Goal: Communication & Community: Connect with others

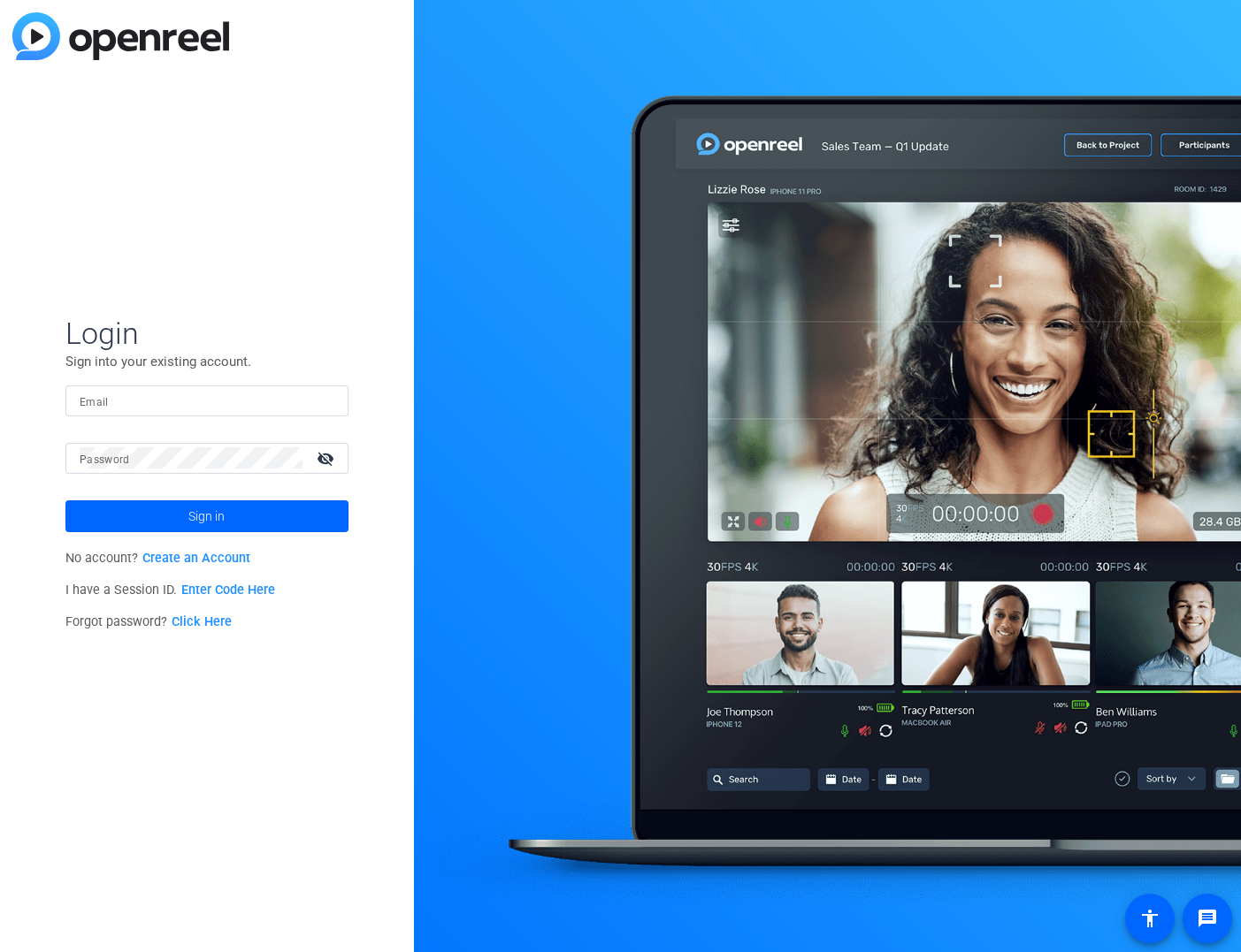
click at [160, 405] on input "Email" at bounding box center [207, 400] width 254 height 21
type input "[PERSON_NAME][EMAIL_ADDRESS][PERSON_NAME][DOMAIN_NAME]"
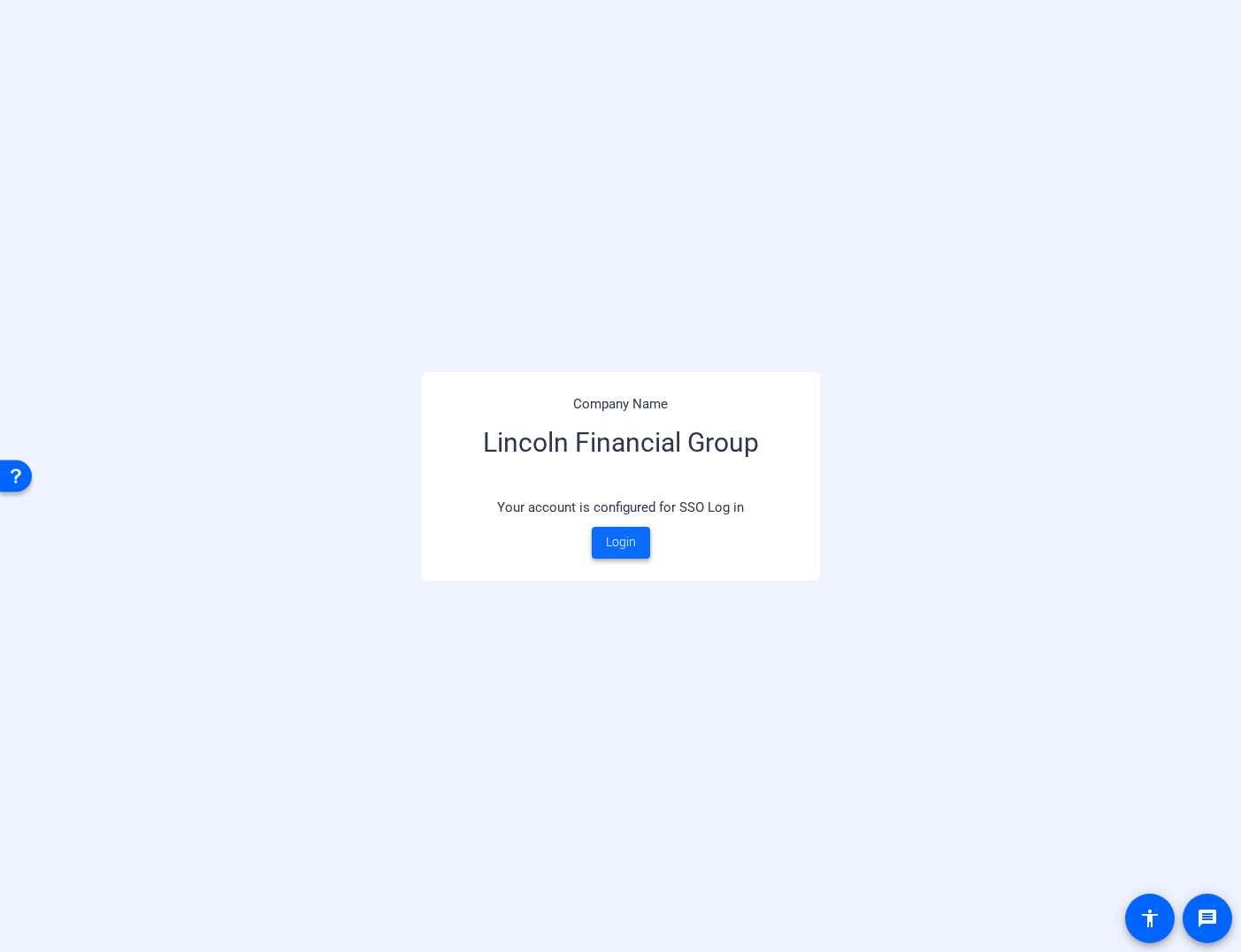
click at [618, 542] on span "Login" at bounding box center [620, 543] width 30 height 18
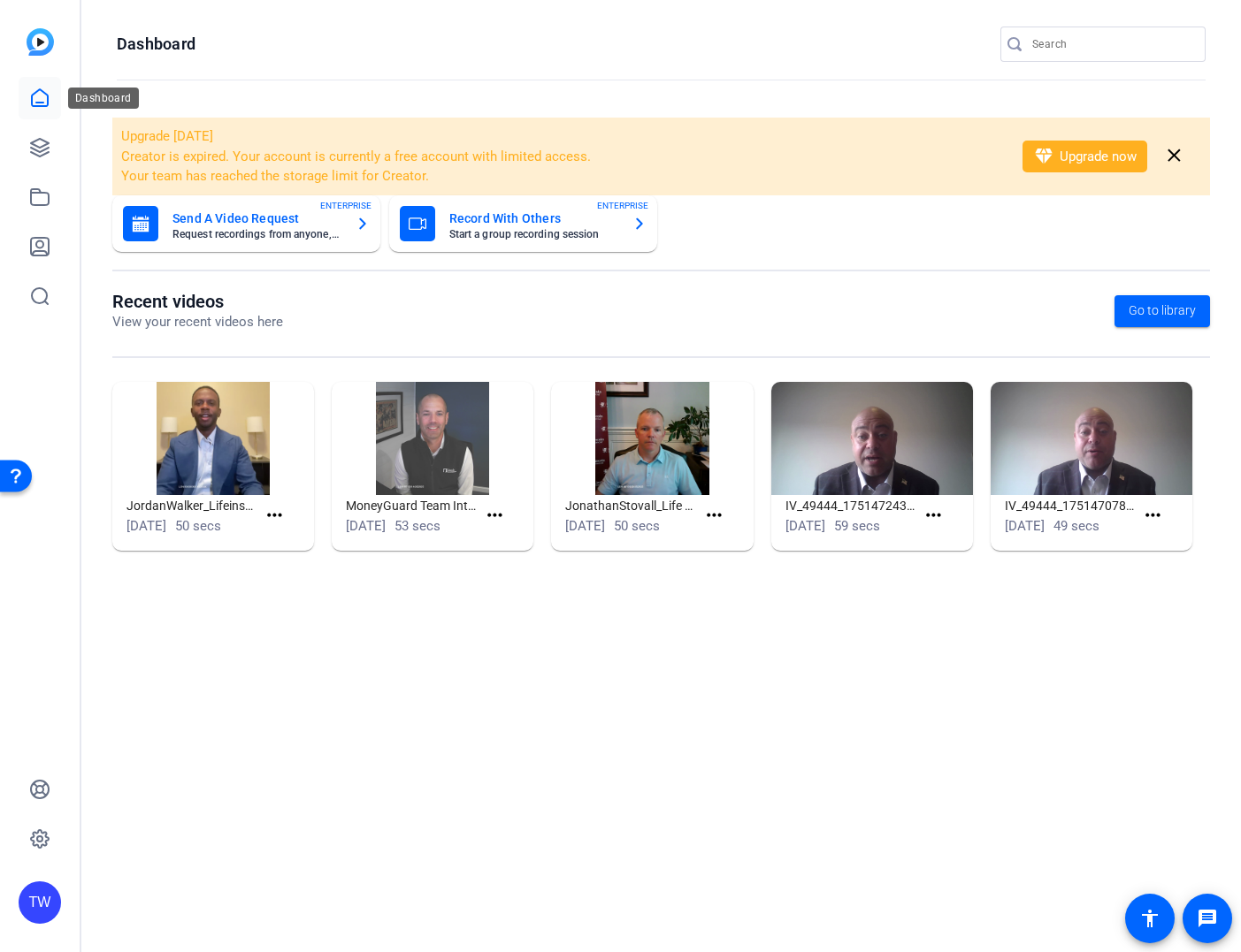
click at [40, 100] on icon at bounding box center [40, 98] width 21 height 21
click at [37, 146] on icon at bounding box center [40, 147] width 18 height 18
click at [1170, 314] on span "Go to library" at bounding box center [1162, 311] width 67 height 18
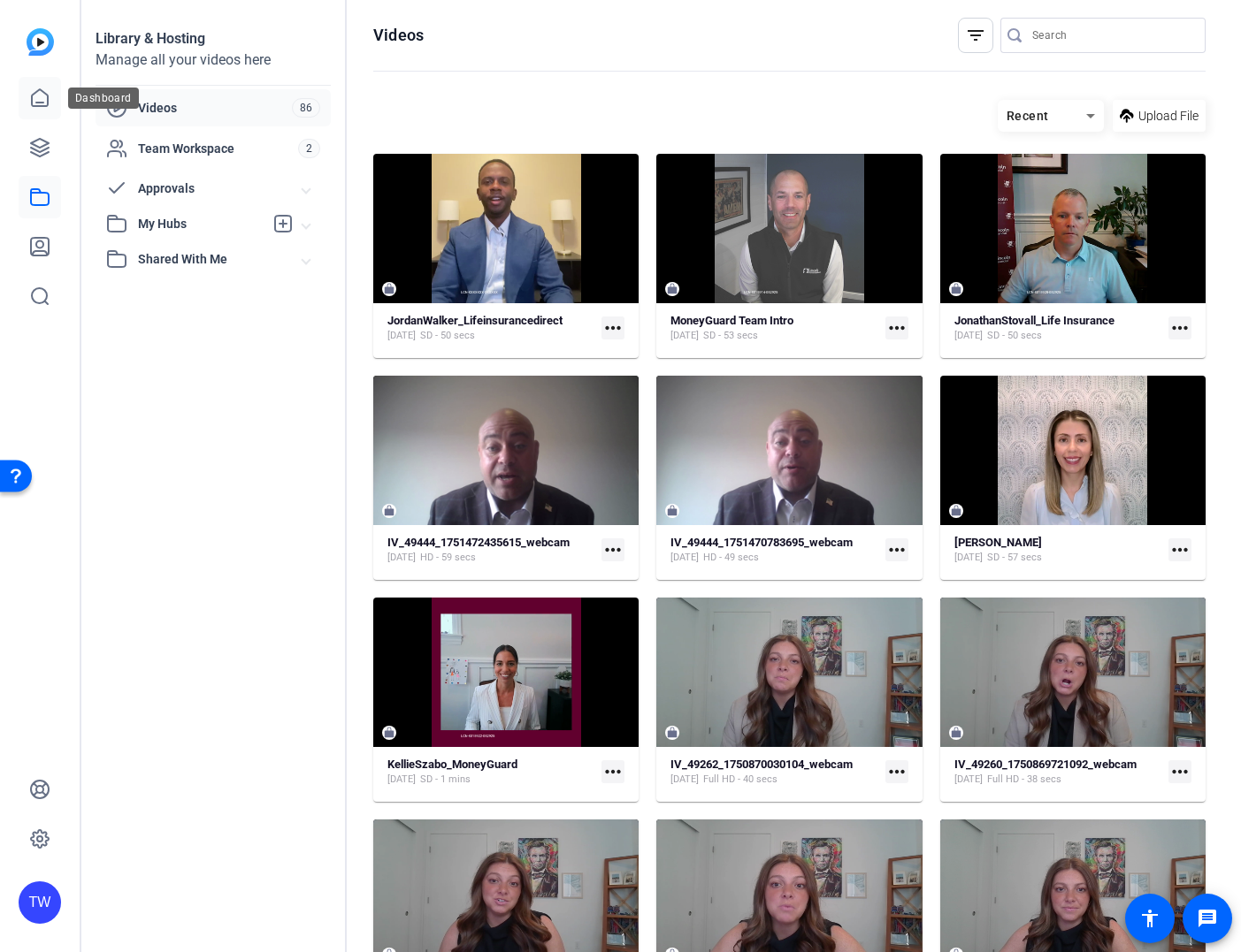
click at [43, 97] on icon at bounding box center [40, 98] width 21 height 21
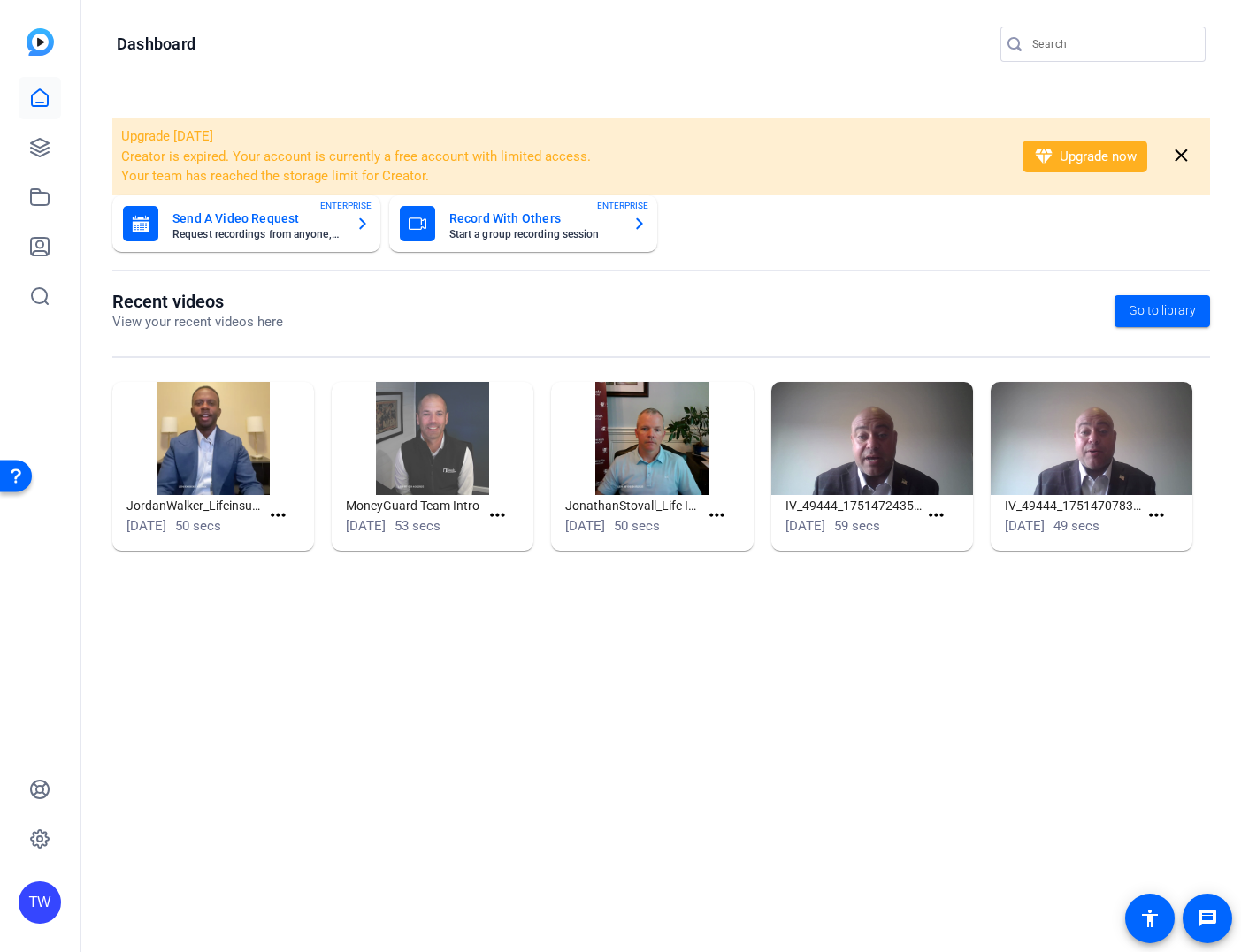
click at [241, 218] on mat-card-title "Send A Video Request" at bounding box center [256, 217] width 169 height 21
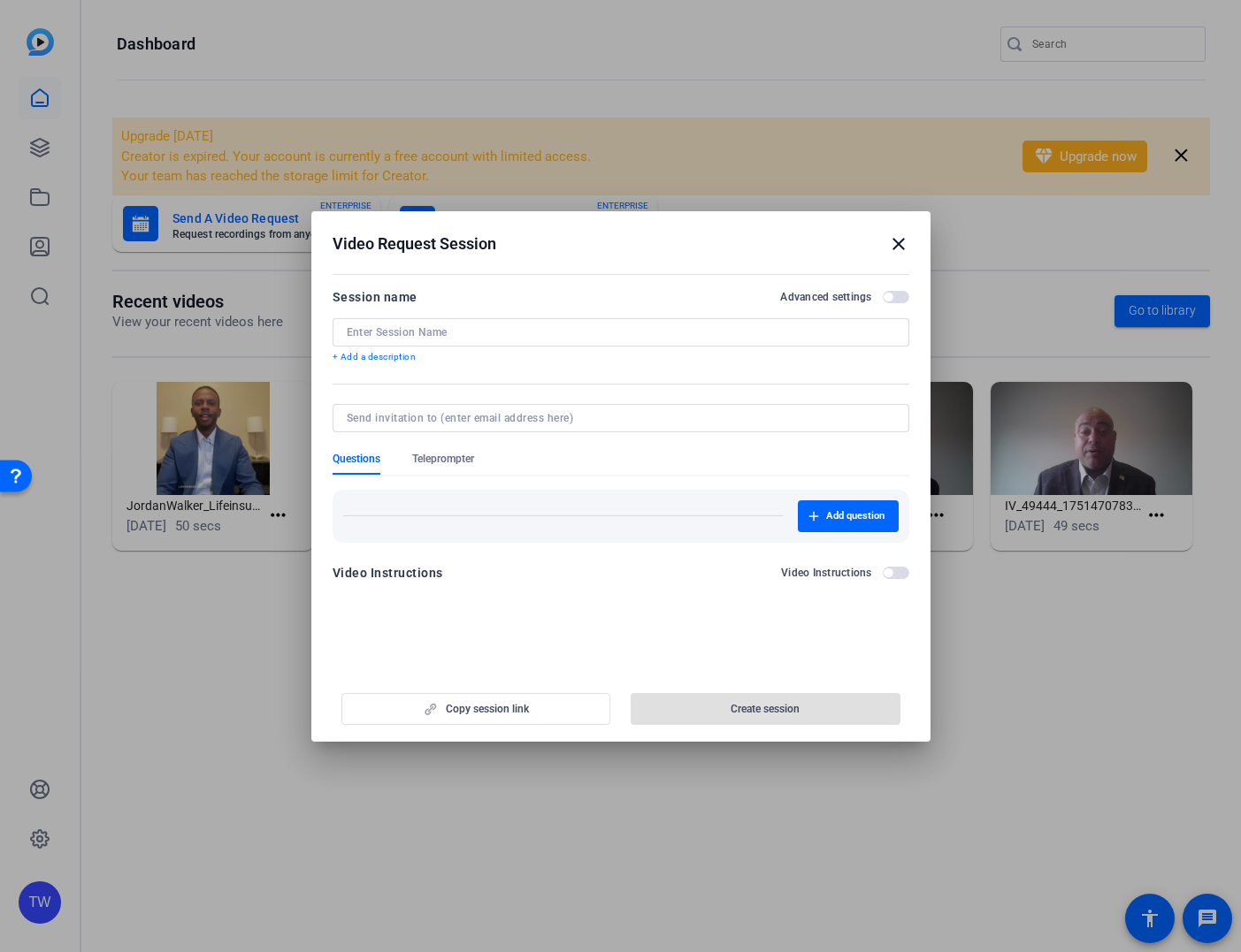
click at [894, 248] on mat-icon "close" at bounding box center [898, 243] width 21 height 21
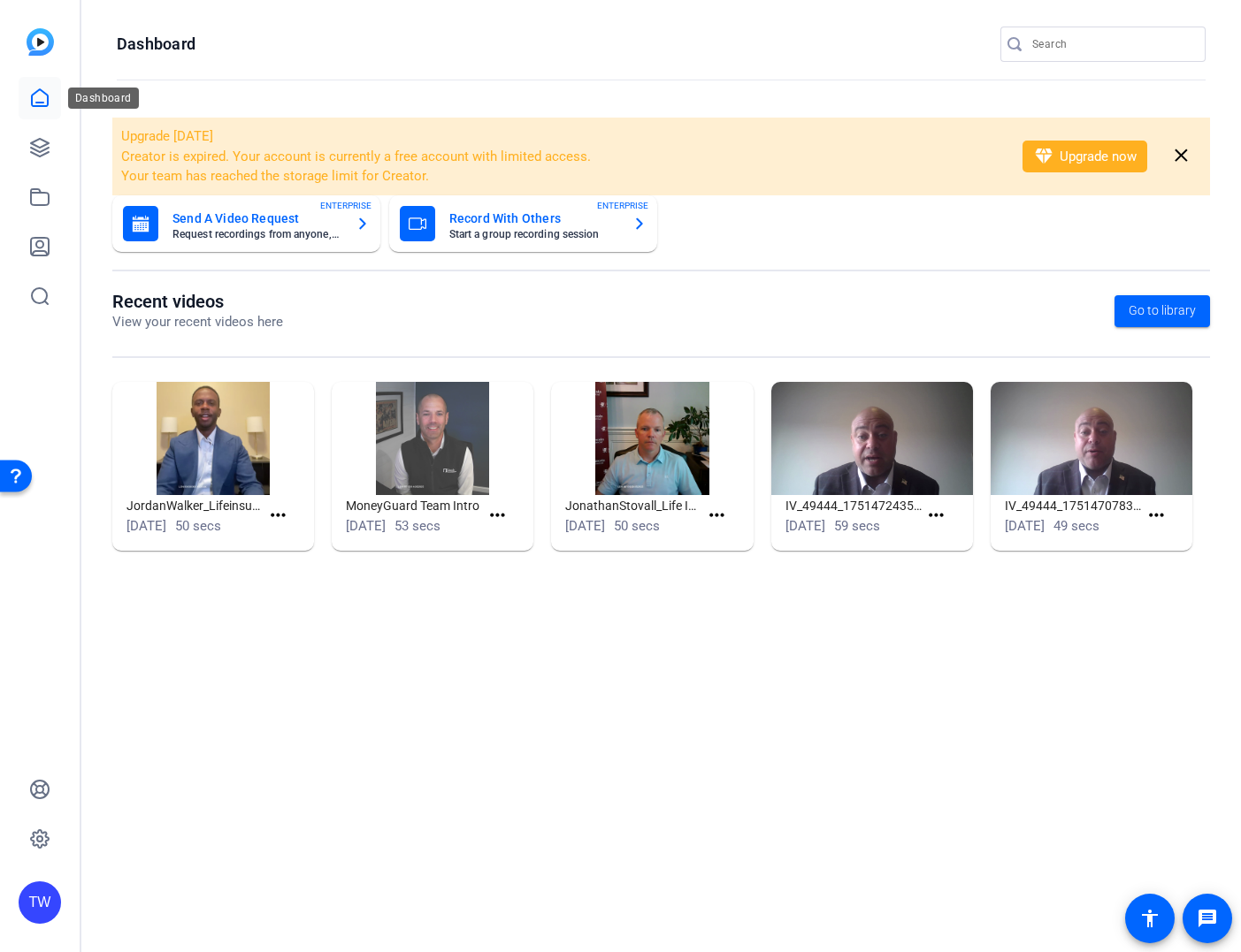
click at [39, 97] on icon at bounding box center [40, 98] width 21 height 21
click at [38, 146] on icon at bounding box center [40, 147] width 18 height 18
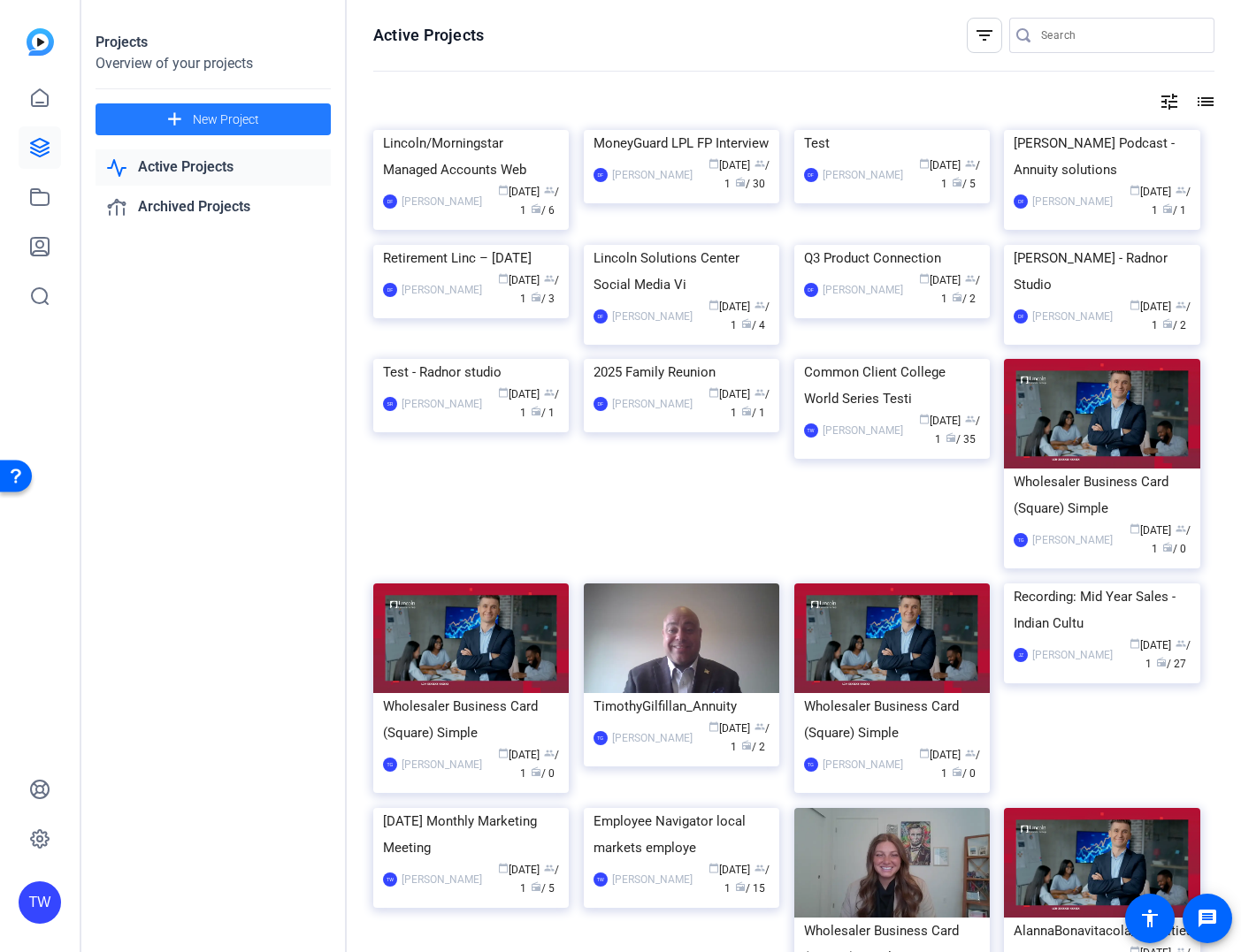
click at [221, 116] on span "New Project" at bounding box center [226, 120] width 66 height 18
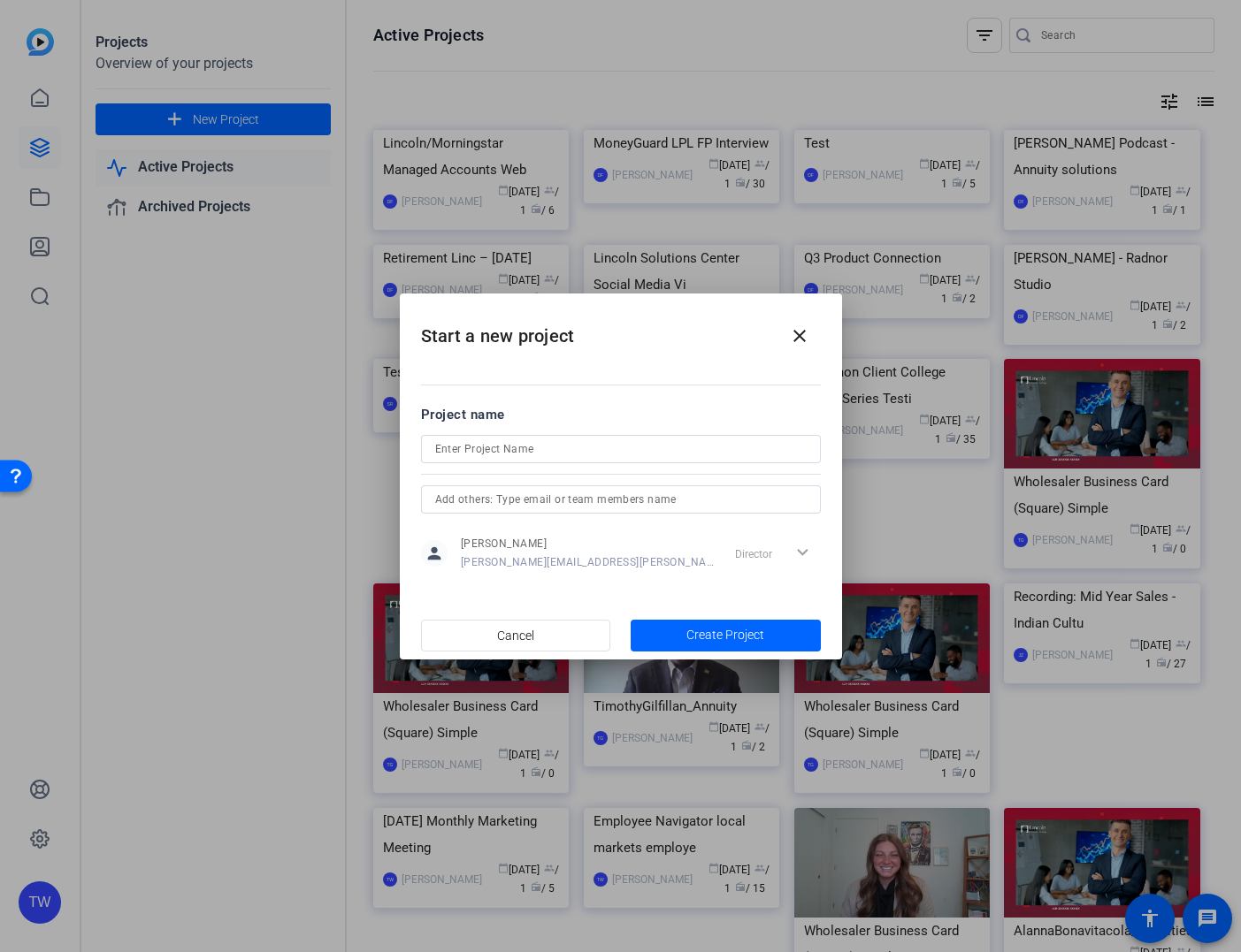
click at [552, 448] on input at bounding box center [620, 449] width 372 height 21
paste input "Employee Navigator self-bill employer demo"
type input "Employee Navigator self-bill employer demo"
click at [726, 631] on span "Create Project" at bounding box center [726, 635] width 77 height 18
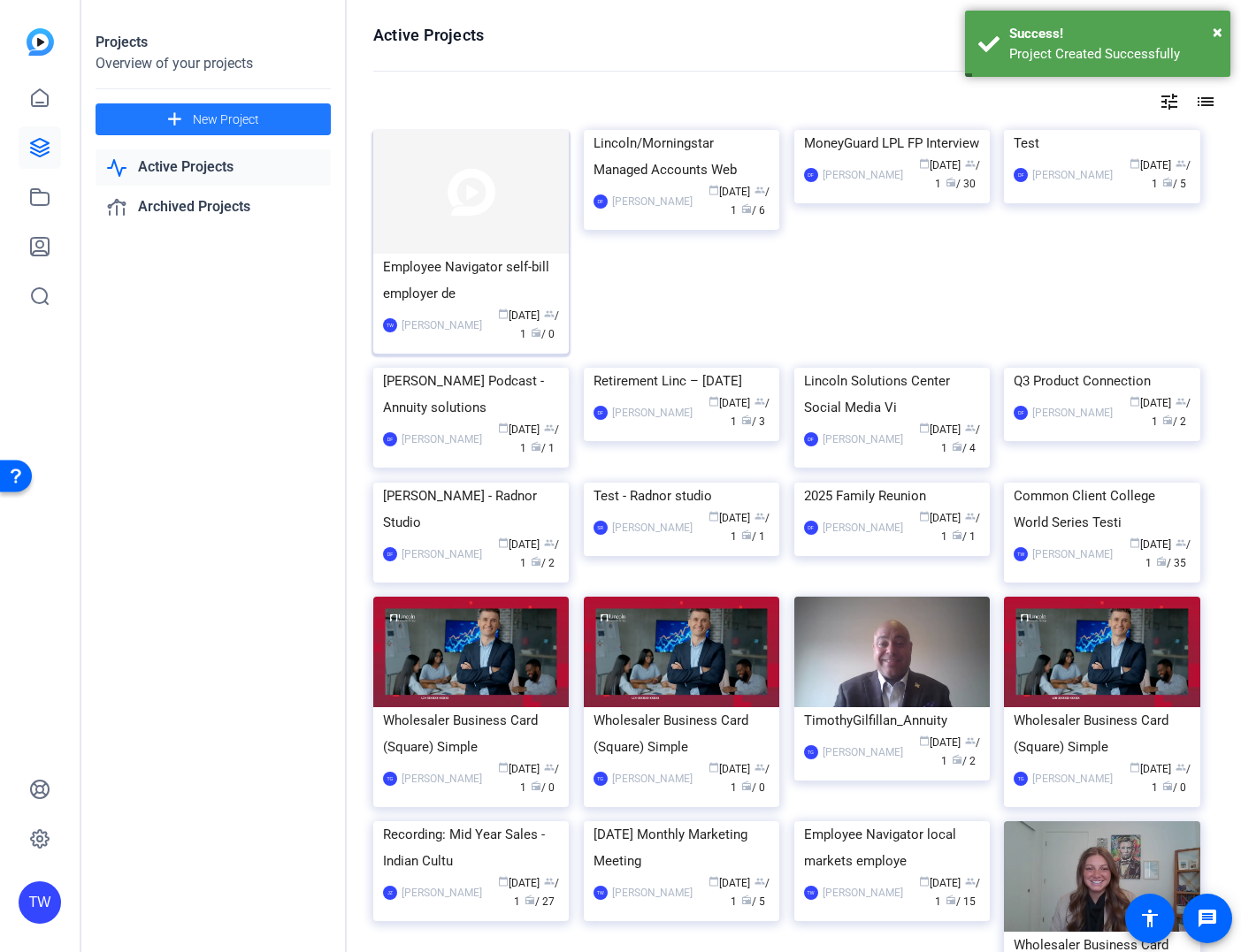
click at [523, 223] on img at bounding box center [471, 192] width 195 height 123
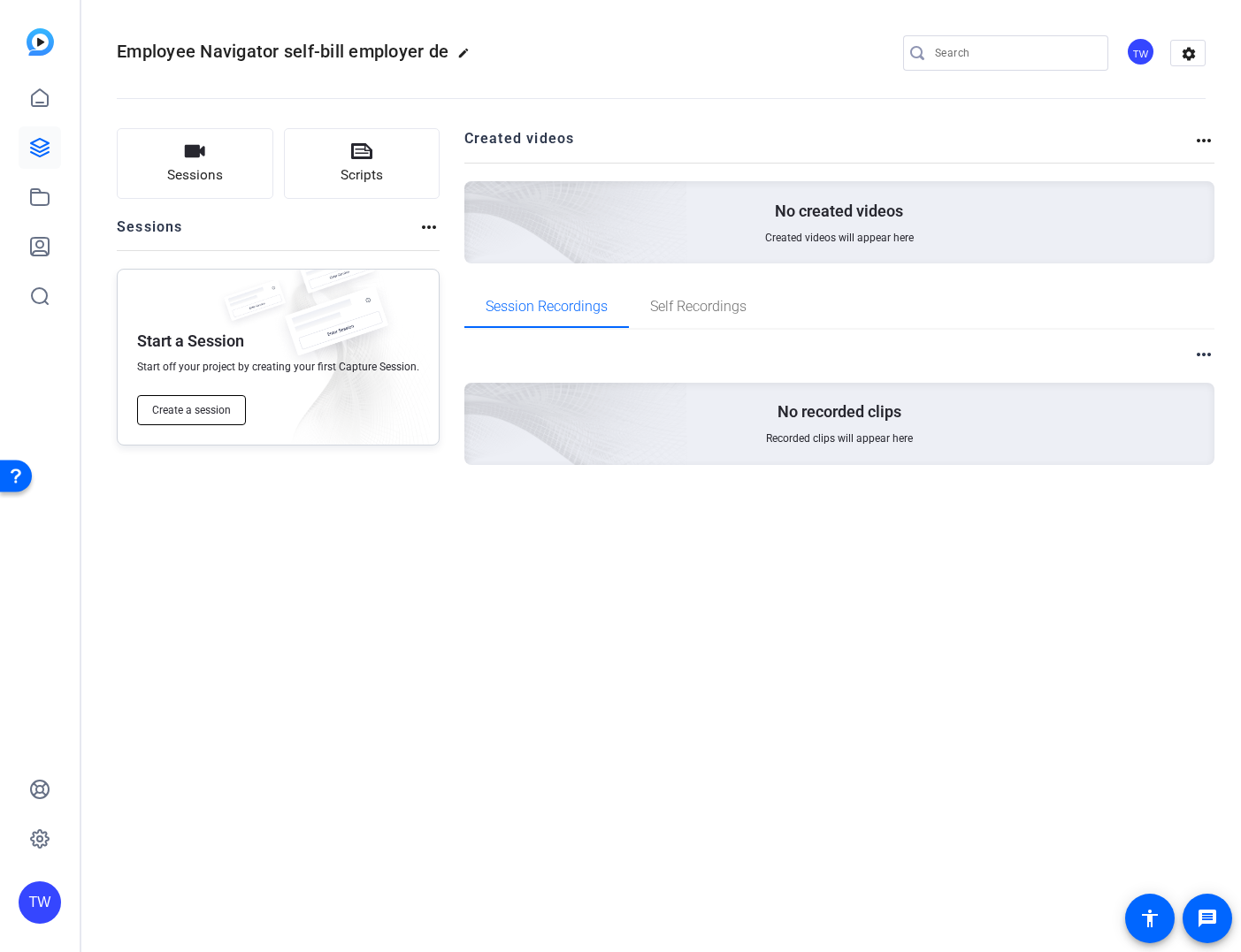
click at [195, 408] on span "Create a session" at bounding box center [191, 410] width 78 height 14
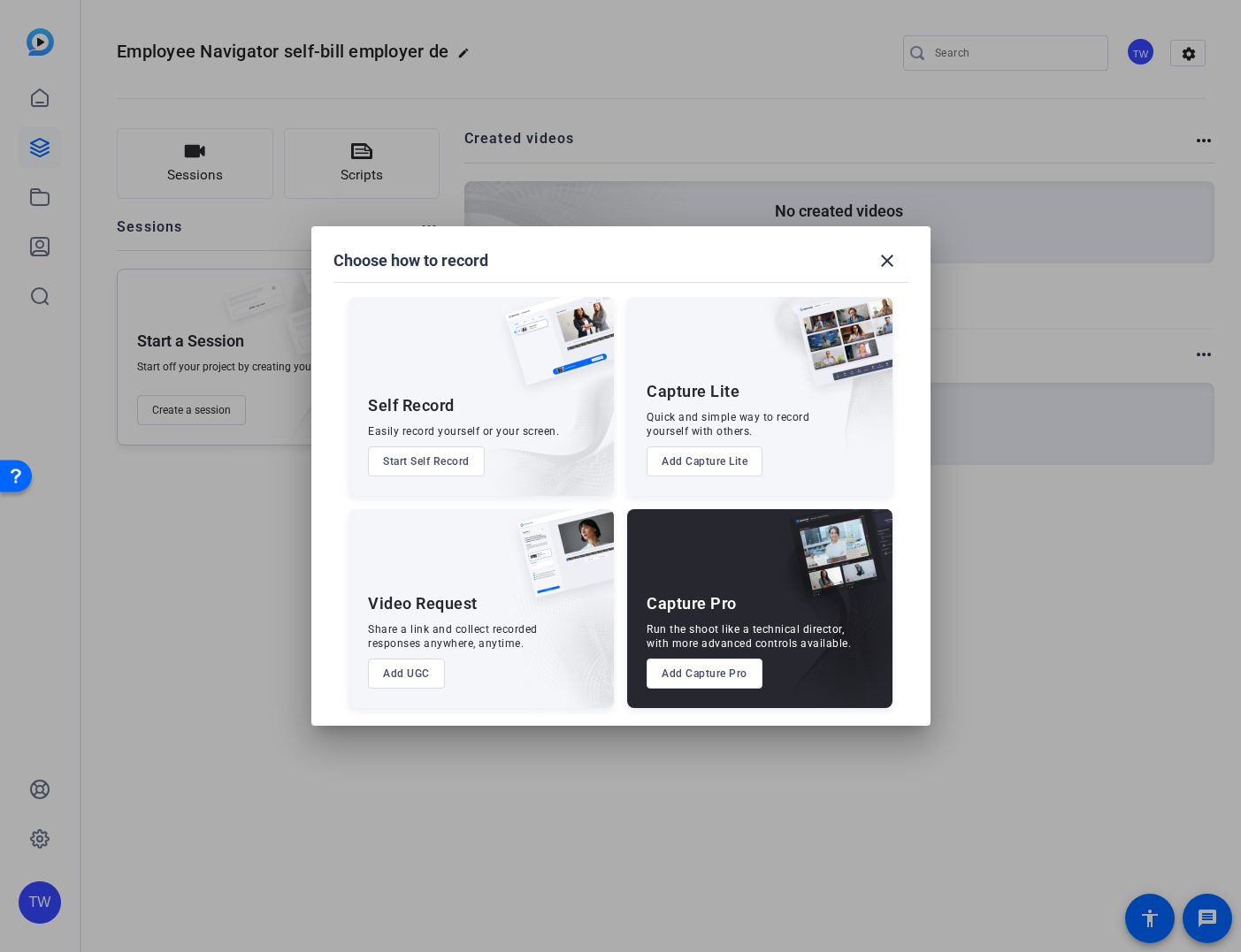
click at [703, 615] on div "Capture Pro Run the shoot like a technical director, with more advanced control…" at bounding box center [760, 609] width 266 height 199
click at [698, 678] on button "Add Capture Pro" at bounding box center [704, 674] width 116 height 30
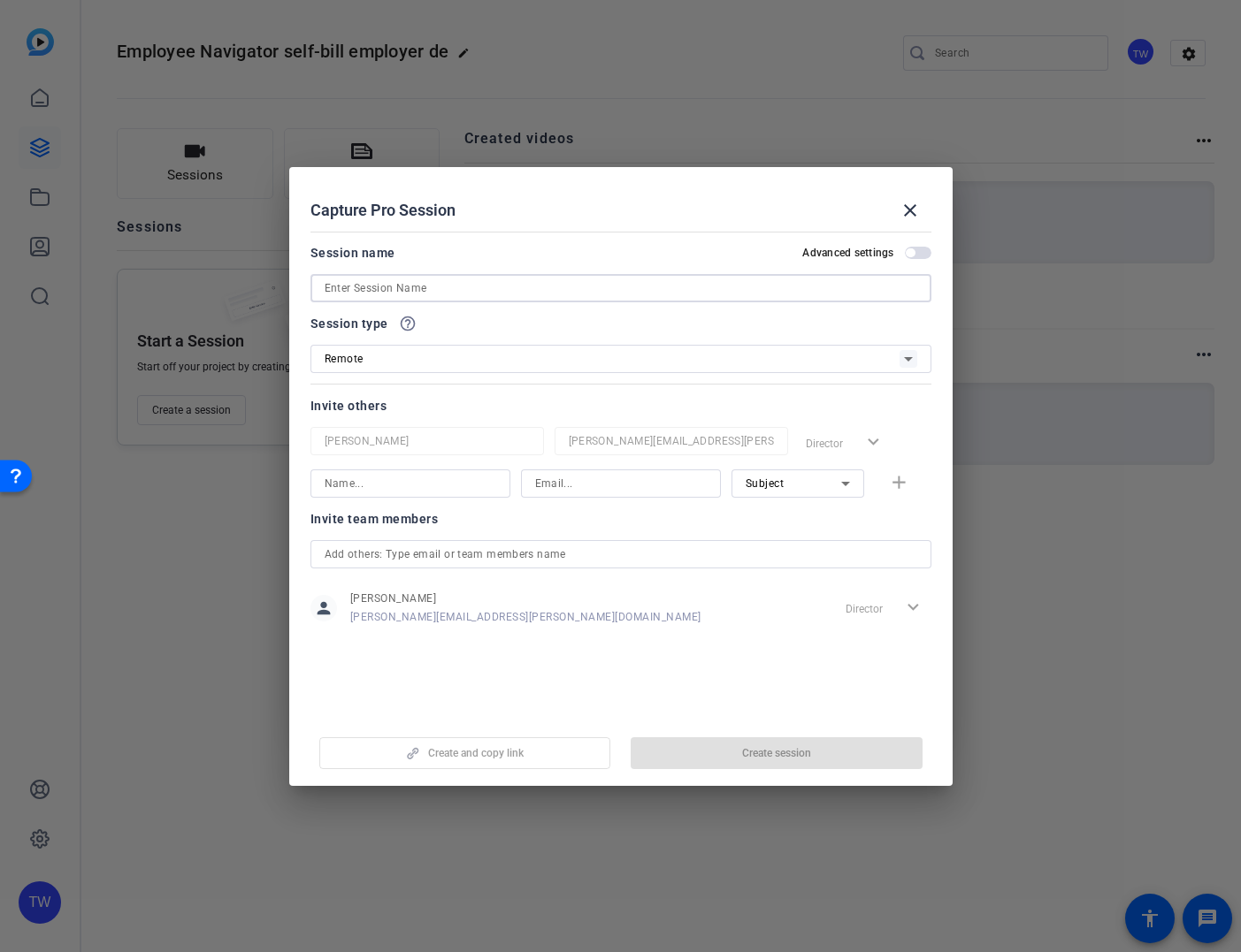
click at [443, 283] on input at bounding box center [620, 288] width 593 height 21
paste input "Laura Whitlock"
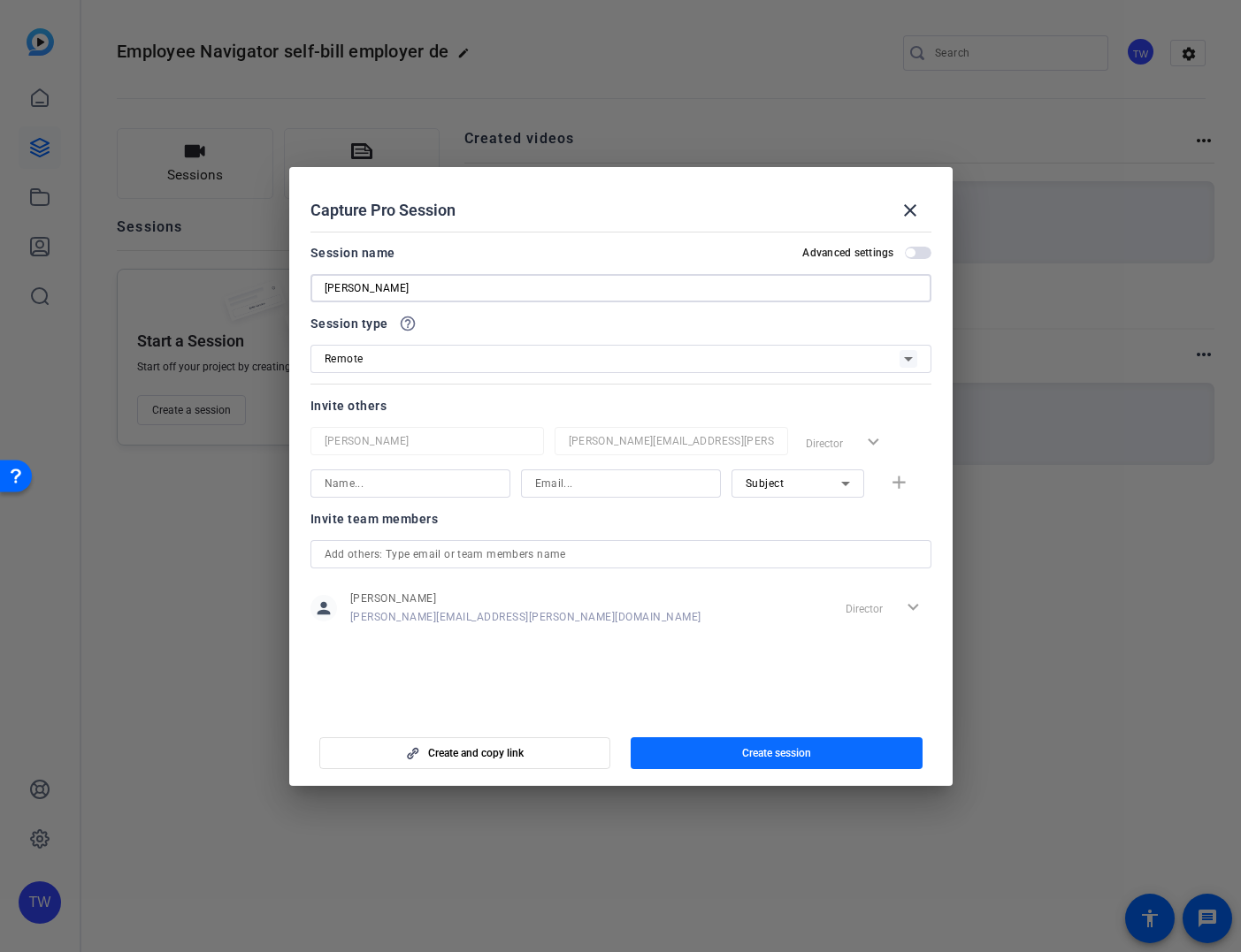
type input "Laura Whitlock"
click at [780, 755] on span "Create session" at bounding box center [776, 753] width 69 height 14
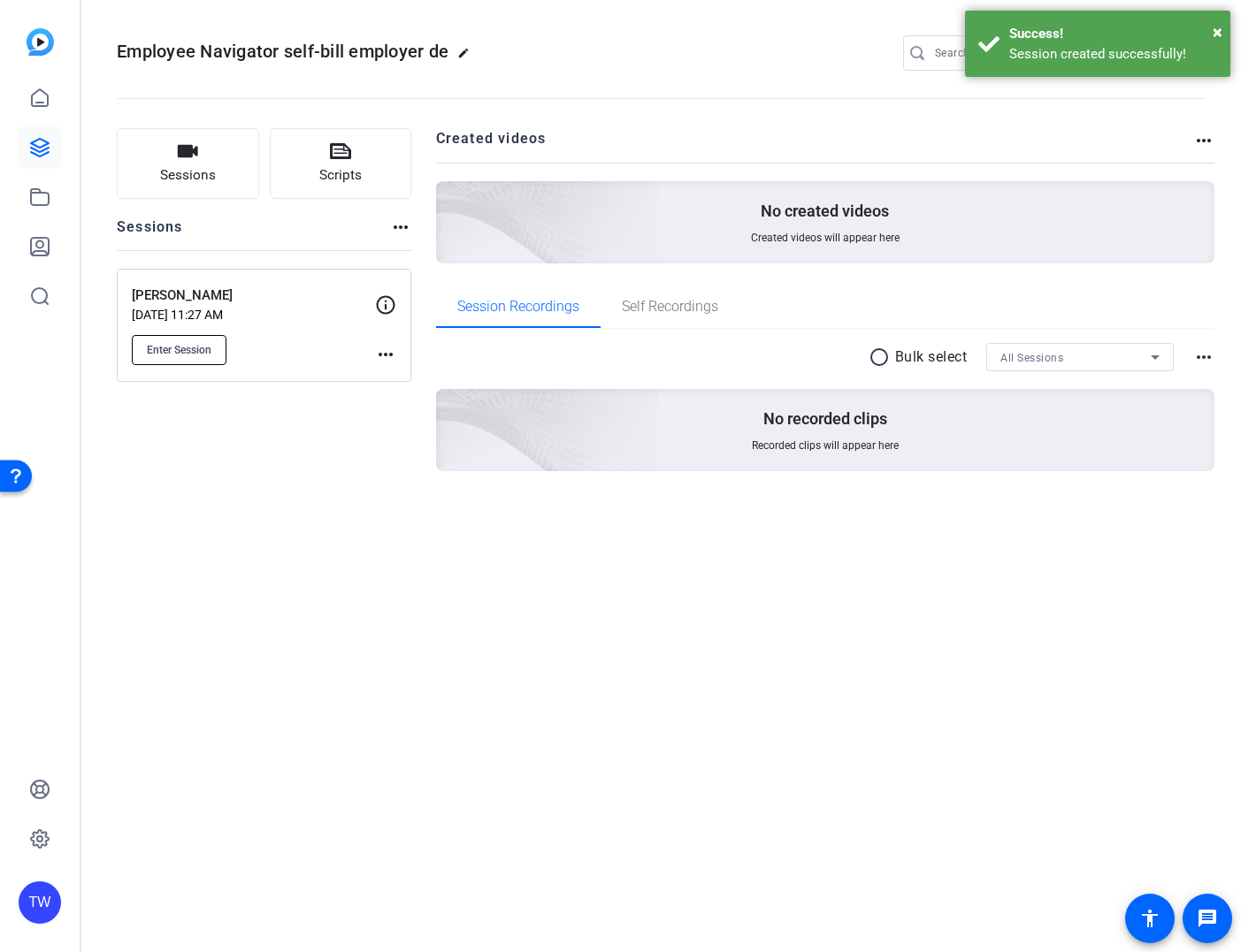
click at [171, 349] on span "Enter Session" at bounding box center [179, 349] width 65 height 14
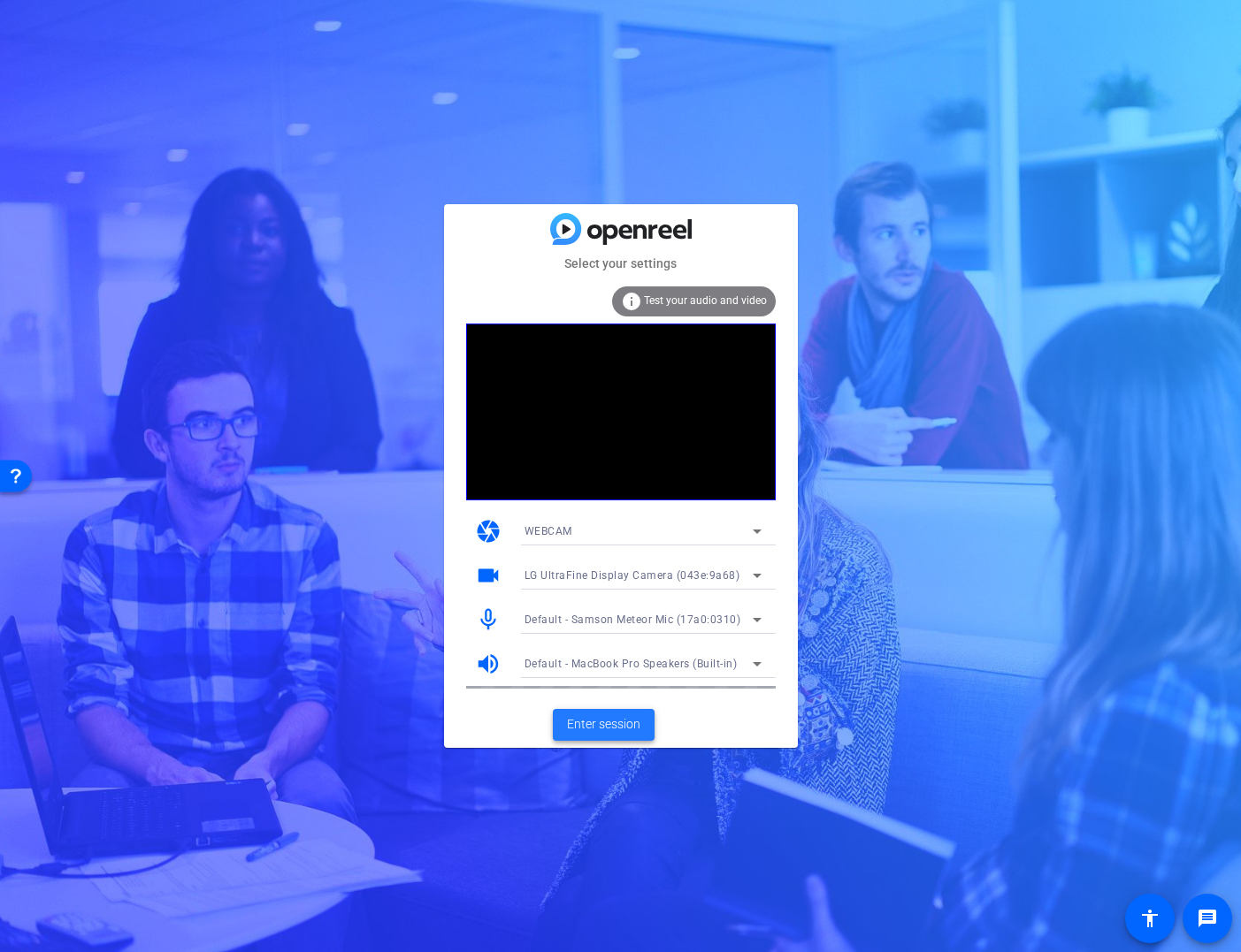
click at [619, 726] on span "Enter session" at bounding box center [604, 724] width 74 height 18
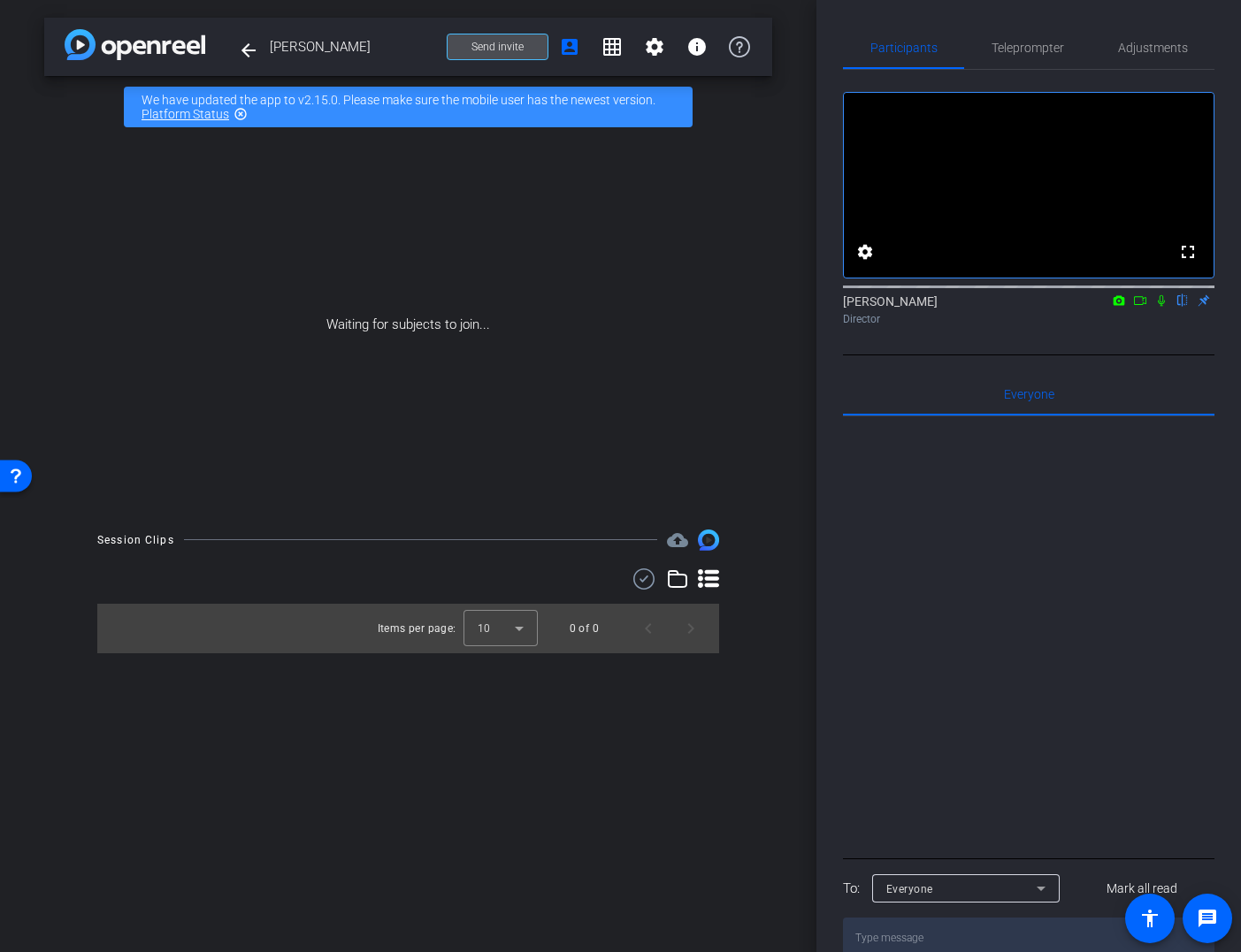
click at [491, 47] on span "Send invite" at bounding box center [497, 46] width 53 height 14
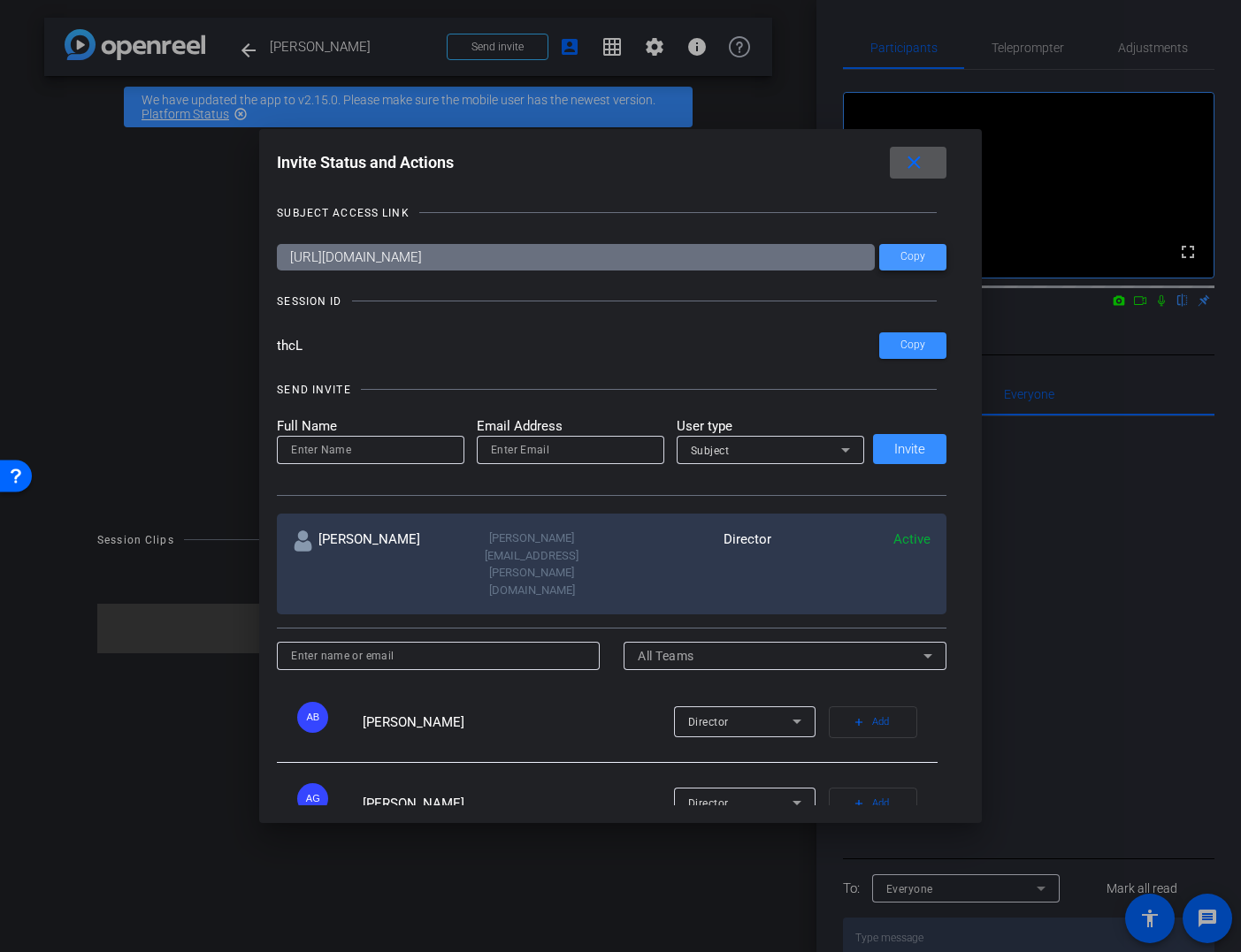
click at [913, 254] on span "Copy" at bounding box center [913, 257] width 25 height 13
click at [910, 343] on span "Copy" at bounding box center [913, 346] width 25 height 13
click at [391, 454] on input at bounding box center [371, 450] width 160 height 21
click at [581, 451] on input "email" at bounding box center [571, 450] width 160 height 21
paste input "thcL"
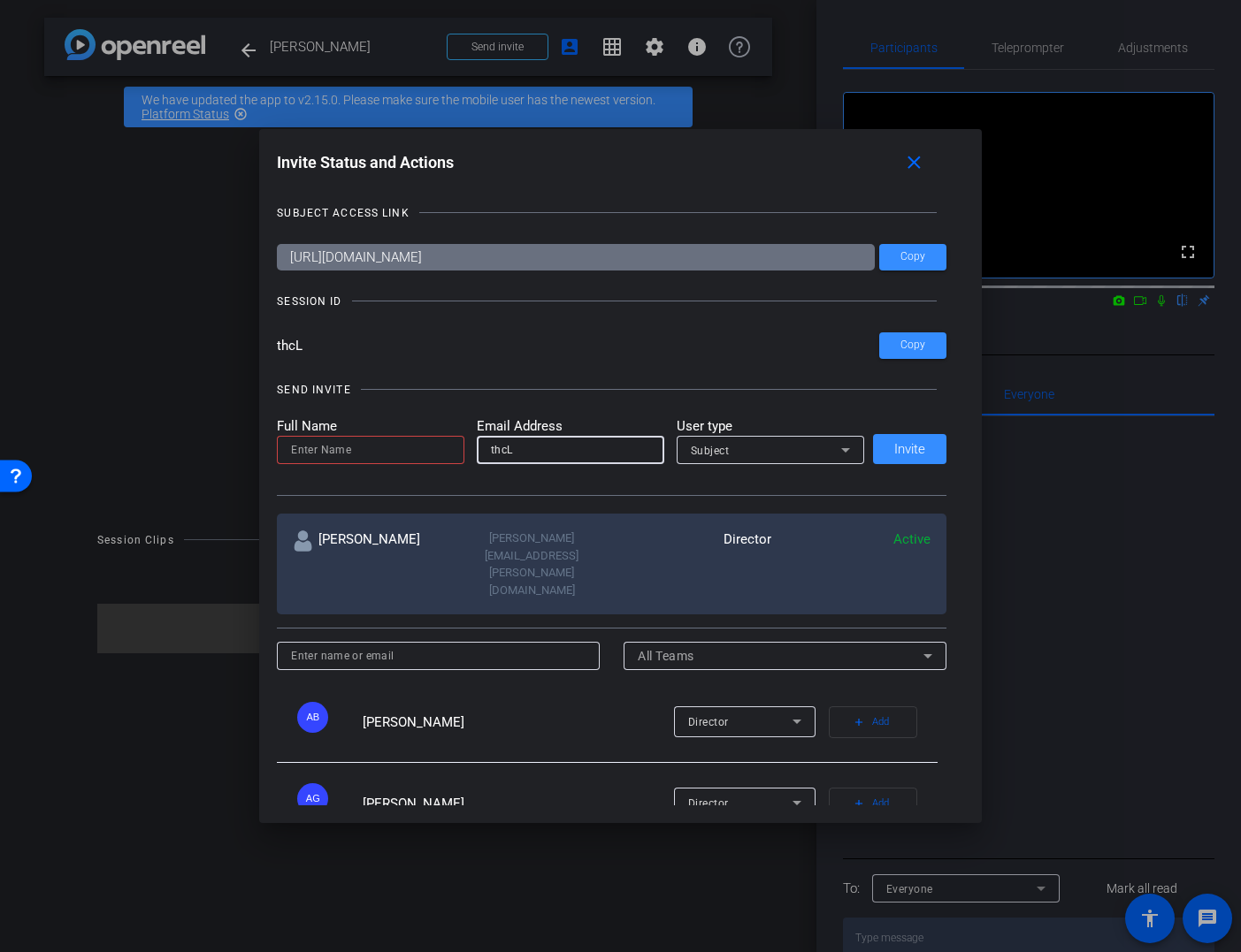
drag, startPoint x: 534, startPoint y: 448, endPoint x: 418, endPoint y: 448, distance: 116.0
click at [418, 448] on form "Full Name Email Address thcL User type Subject" at bounding box center [570, 441] width 587 height 49
paste input "bryan.olivier@lfg.com"
type input "bryan.olivier@lfg.com"
click at [377, 456] on input at bounding box center [371, 450] width 160 height 21
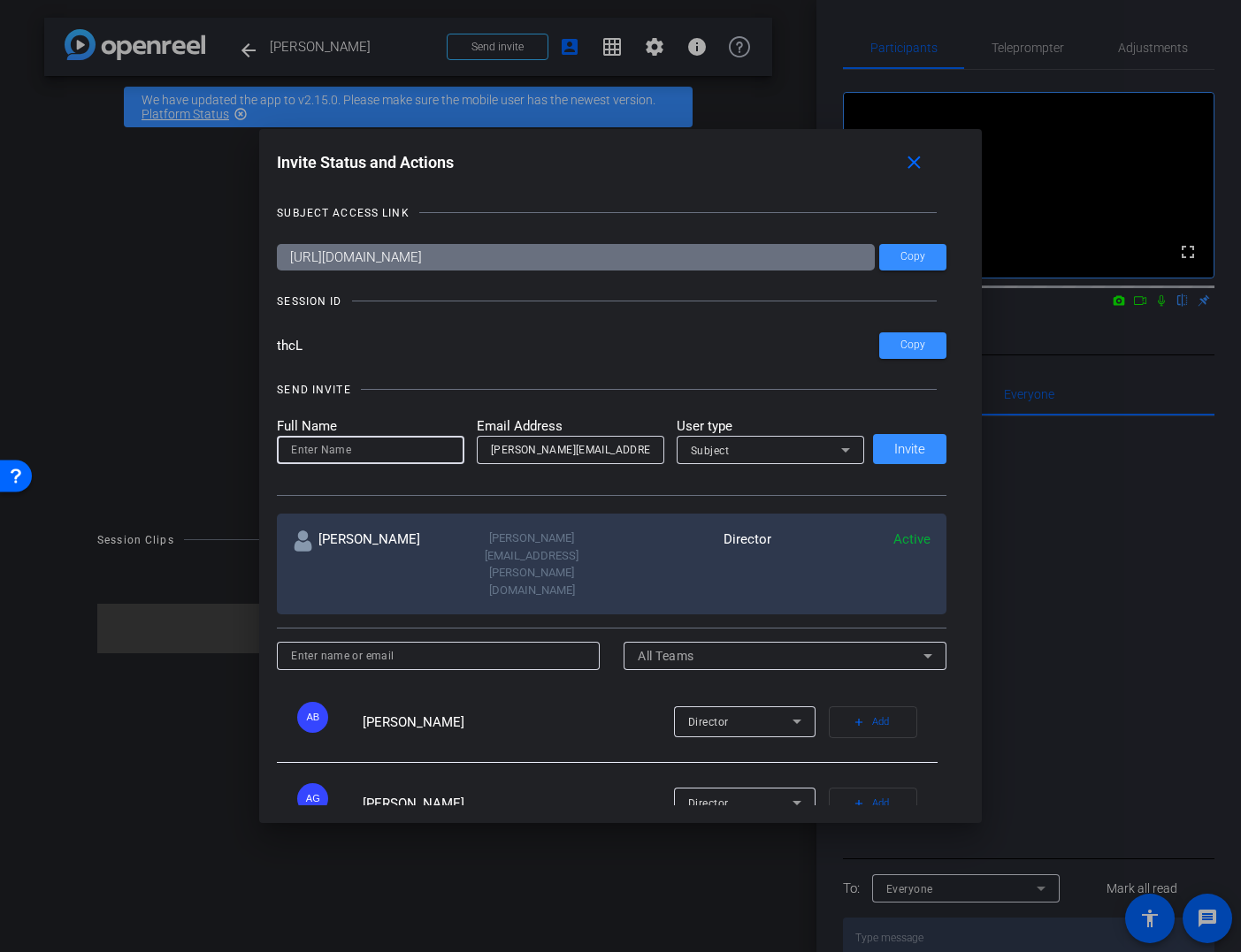
paste input "bryan.olivier@lfg.com"
drag, startPoint x: 353, startPoint y: 451, endPoint x: 438, endPoint y: 449, distance: 85.0
click at [439, 449] on input "bryan.olivier@lfg.com" at bounding box center [371, 450] width 160 height 21
drag, startPoint x: 324, startPoint y: 453, endPoint x: 351, endPoint y: 448, distance: 27.5
click at [325, 453] on input "bryan.olivier" at bounding box center [371, 450] width 160 height 21
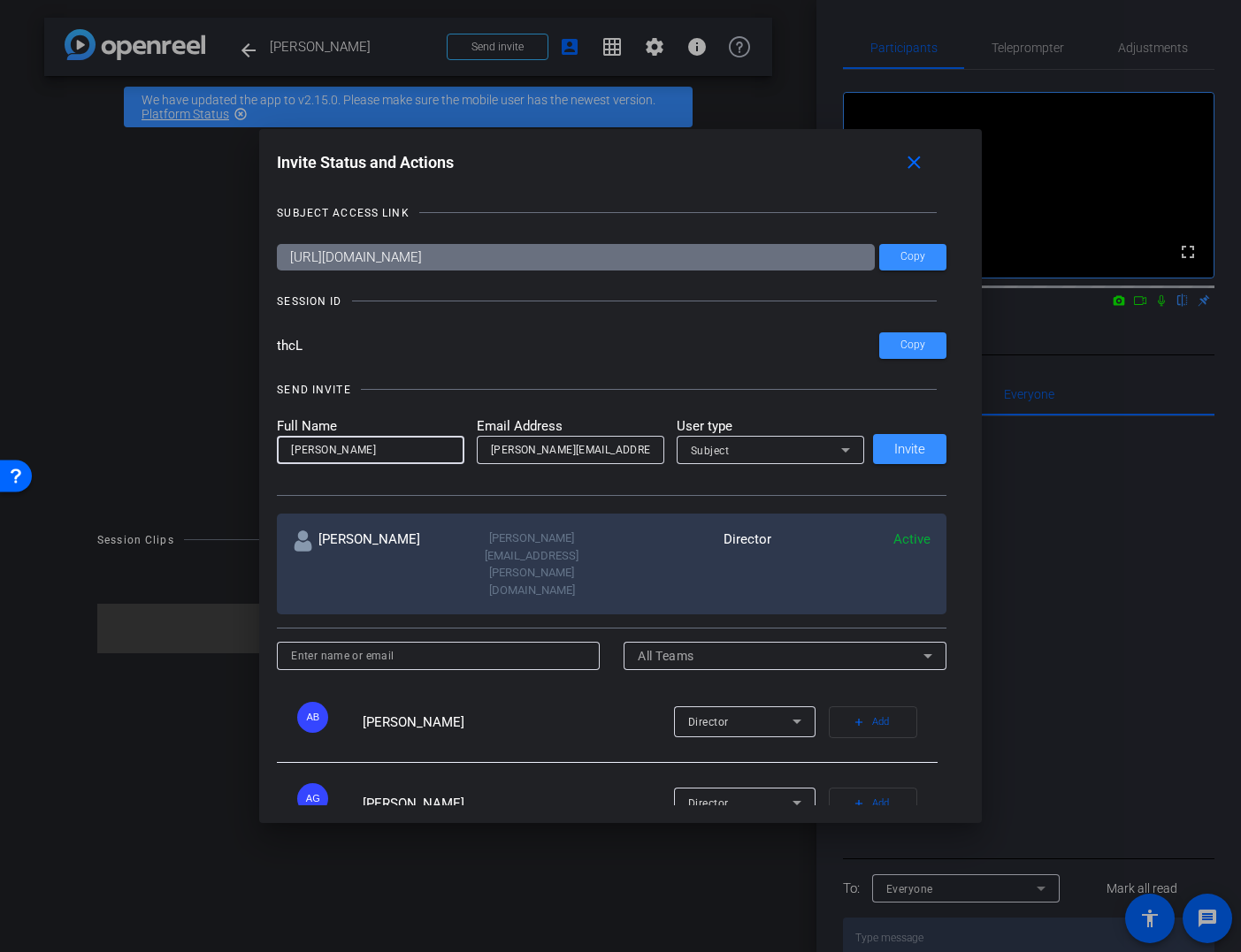
drag, startPoint x: 294, startPoint y: 448, endPoint x: 278, endPoint y: 455, distance: 17.5
click at [278, 455] on div "bryan Olivier" at bounding box center [370, 450] width 187 height 29
click at [845, 450] on icon at bounding box center [846, 450] width 9 height 5
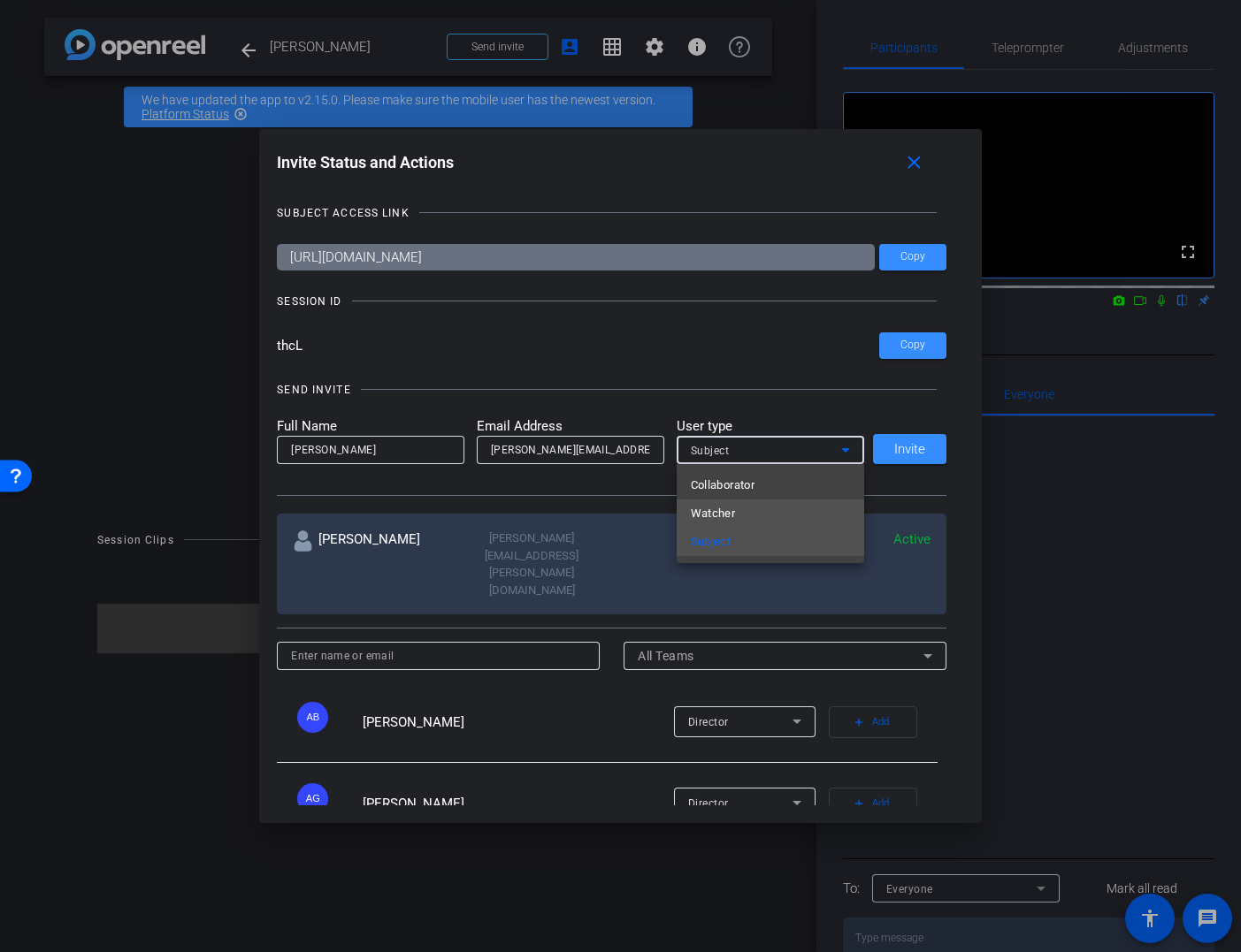
click at [759, 515] on mat-option "Watcher" at bounding box center [770, 513] width 187 height 29
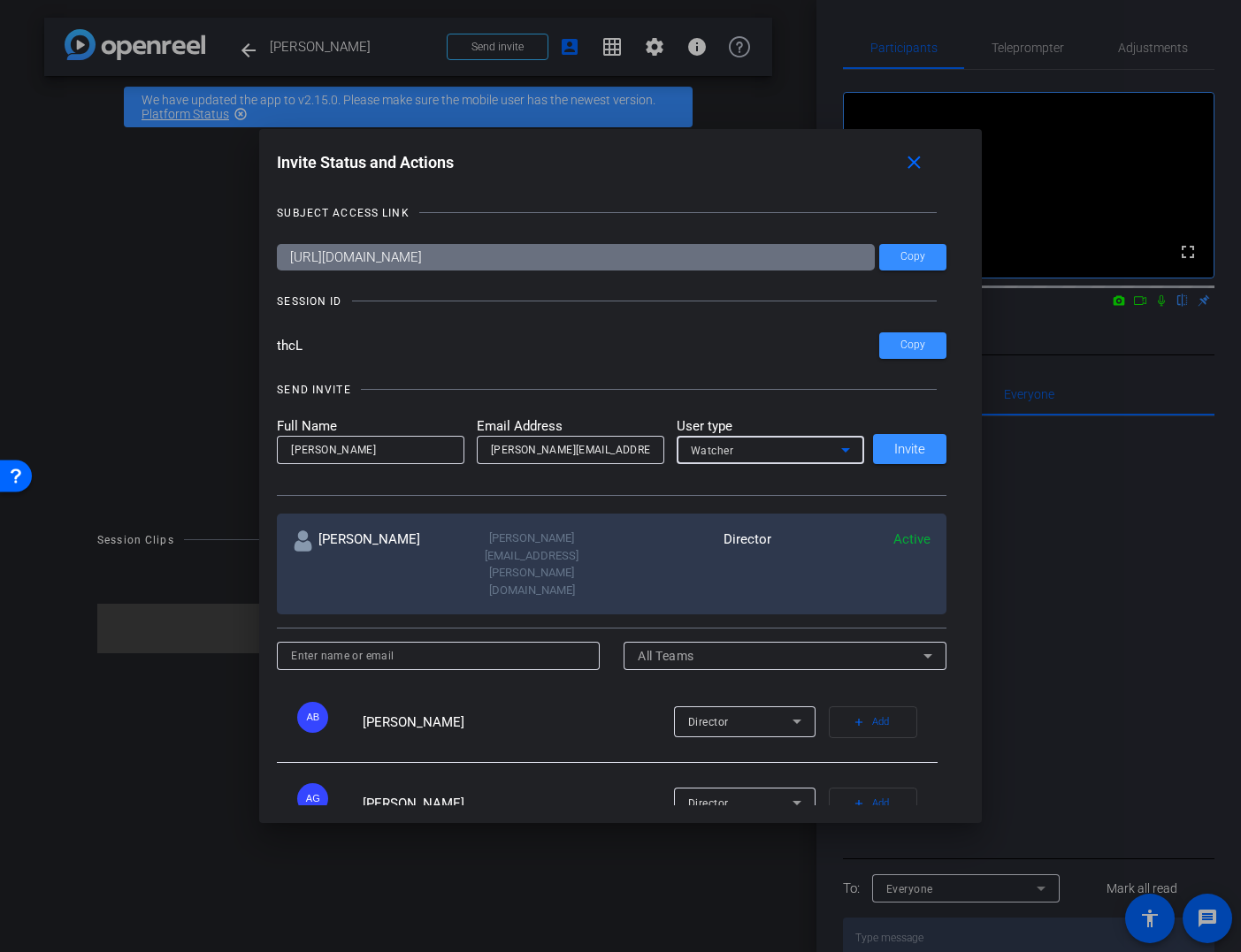
click at [301, 450] on input "Bbryan Olivier" at bounding box center [371, 450] width 160 height 21
type input "Bryan Olivier"
click at [907, 449] on span "Invite" at bounding box center [910, 450] width 31 height 13
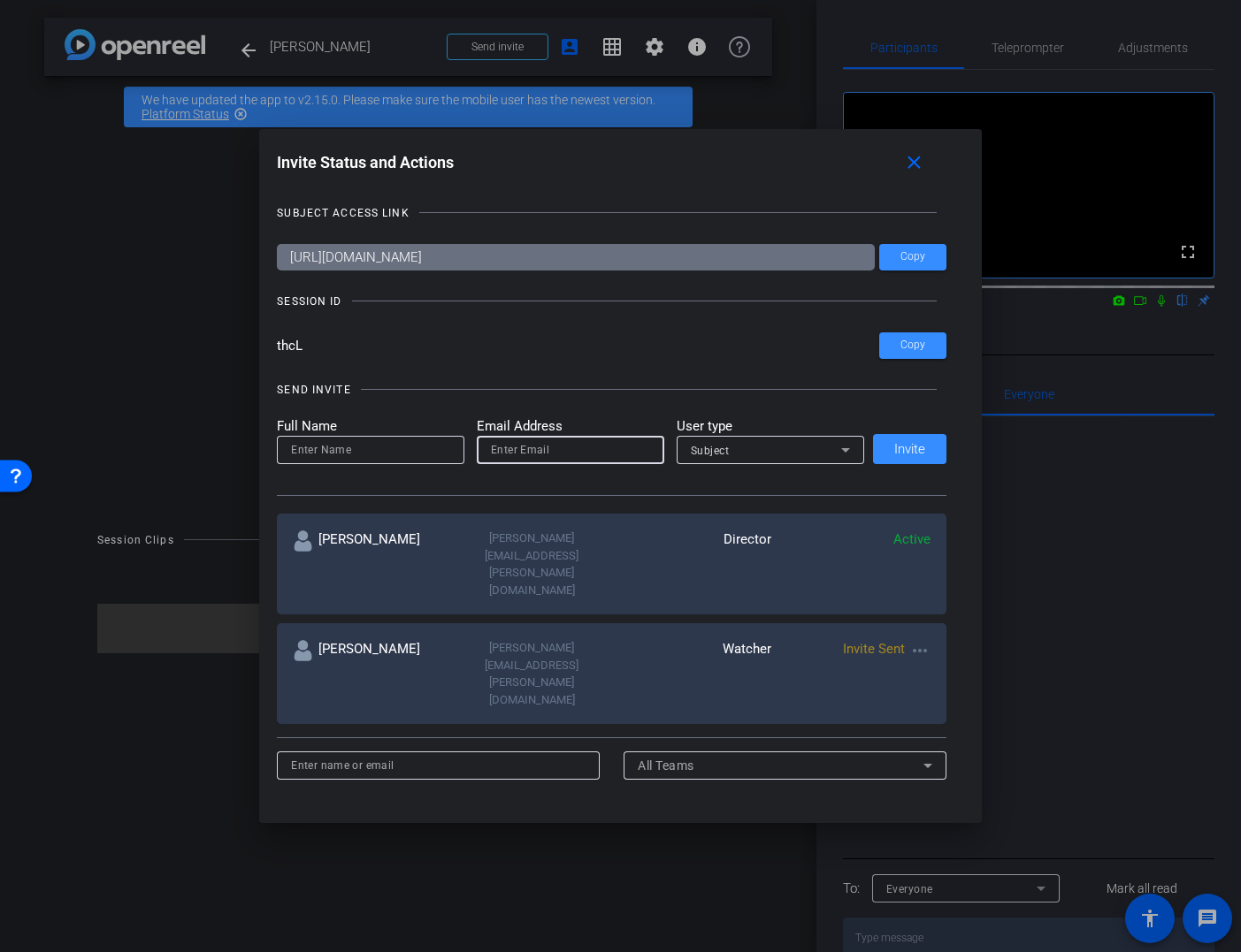
click at [566, 449] on input "email" at bounding box center [571, 450] width 160 height 21
paste input "elizabeth.darling@lfg.com"
type input "elizabeth.darling@lfg.com"
click at [374, 449] on input at bounding box center [371, 450] width 160 height 21
paste input "elizabeth.darling@lfg.com"
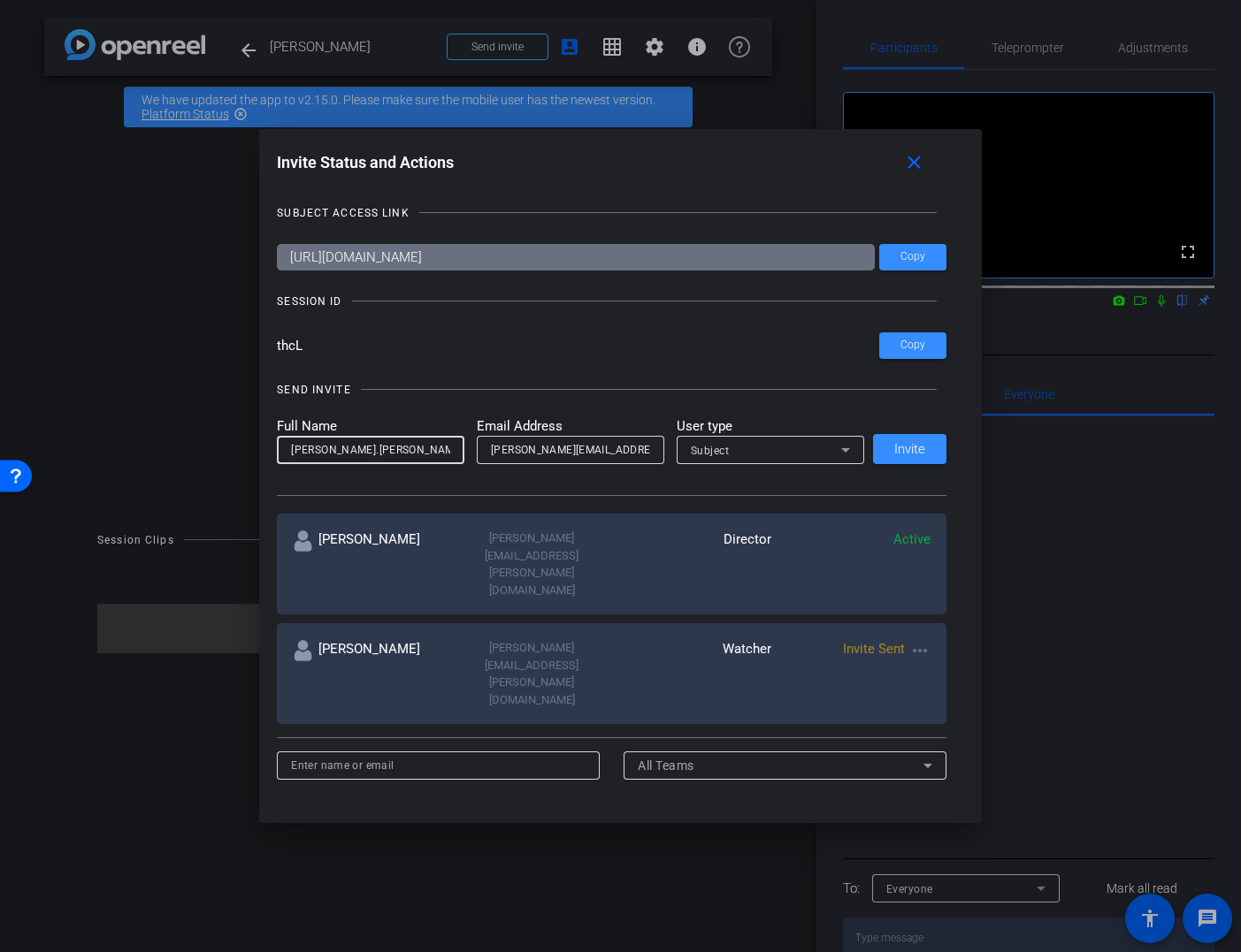
click at [346, 451] on input "elizabeth.darling" at bounding box center [371, 450] width 160 height 21
drag, startPoint x: 299, startPoint y: 451, endPoint x: 271, endPoint y: 451, distance: 28.0
click at [271, 451] on div "Invite Status and Actions close SUBJECT ACCESS LINK https://capture.openreel.co…" at bounding box center [620, 476] width 723 height 694
click at [397, 451] on input "Elizabeth Darling" at bounding box center [371, 450] width 160 height 21
type input "Elizabeth Darling"
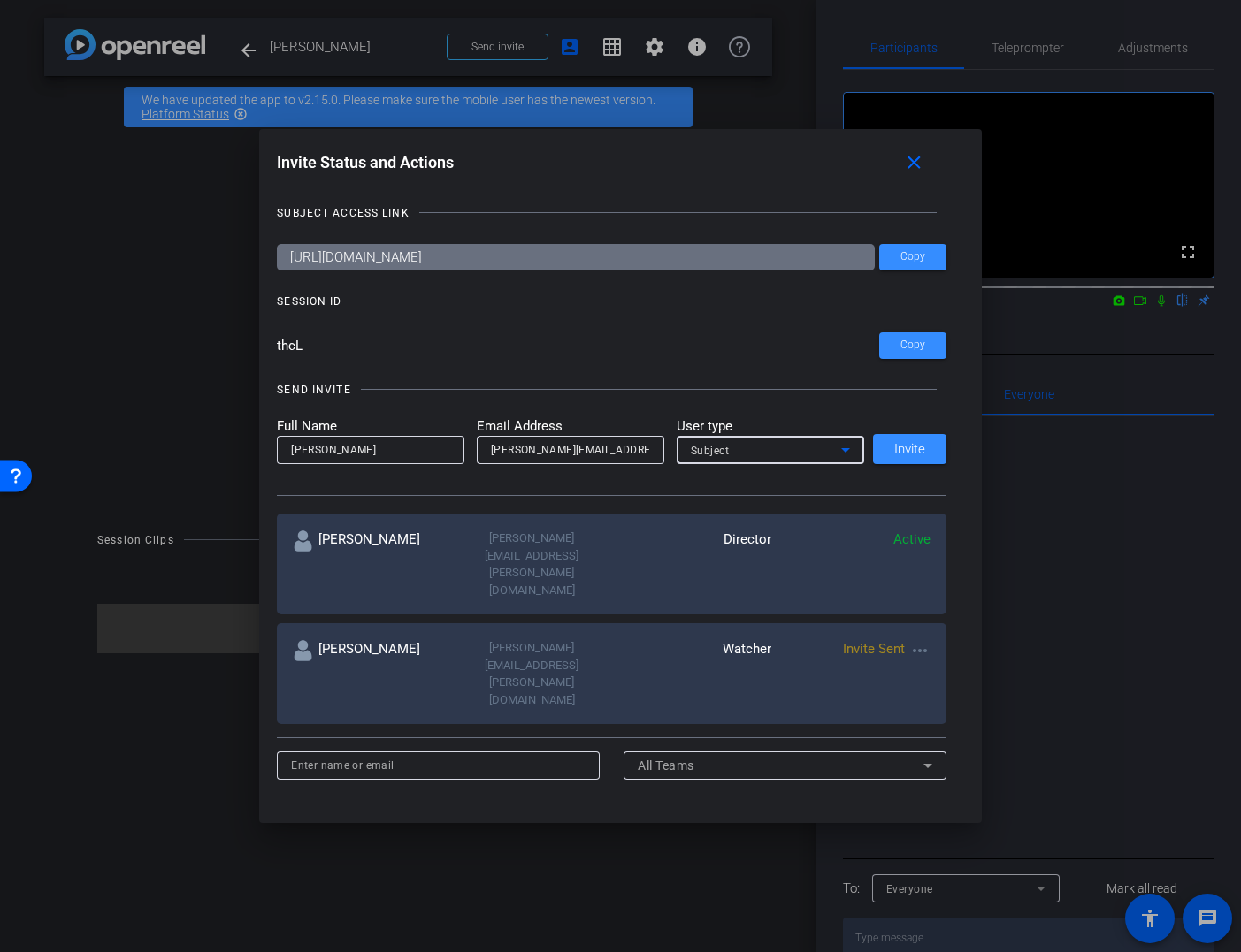
click at [844, 448] on icon at bounding box center [845, 450] width 21 height 21
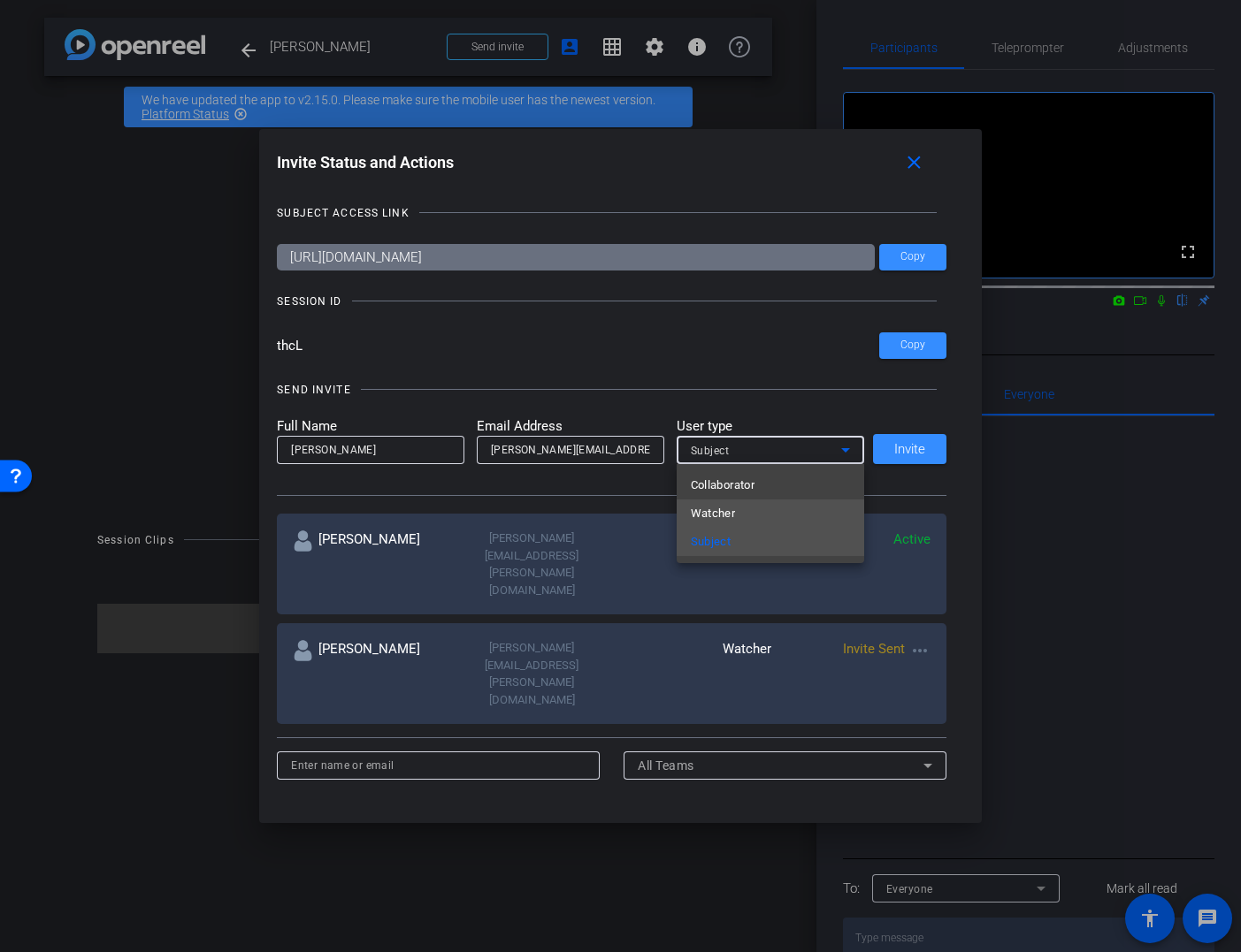
click at [733, 513] on span "Watcher" at bounding box center [713, 513] width 45 height 21
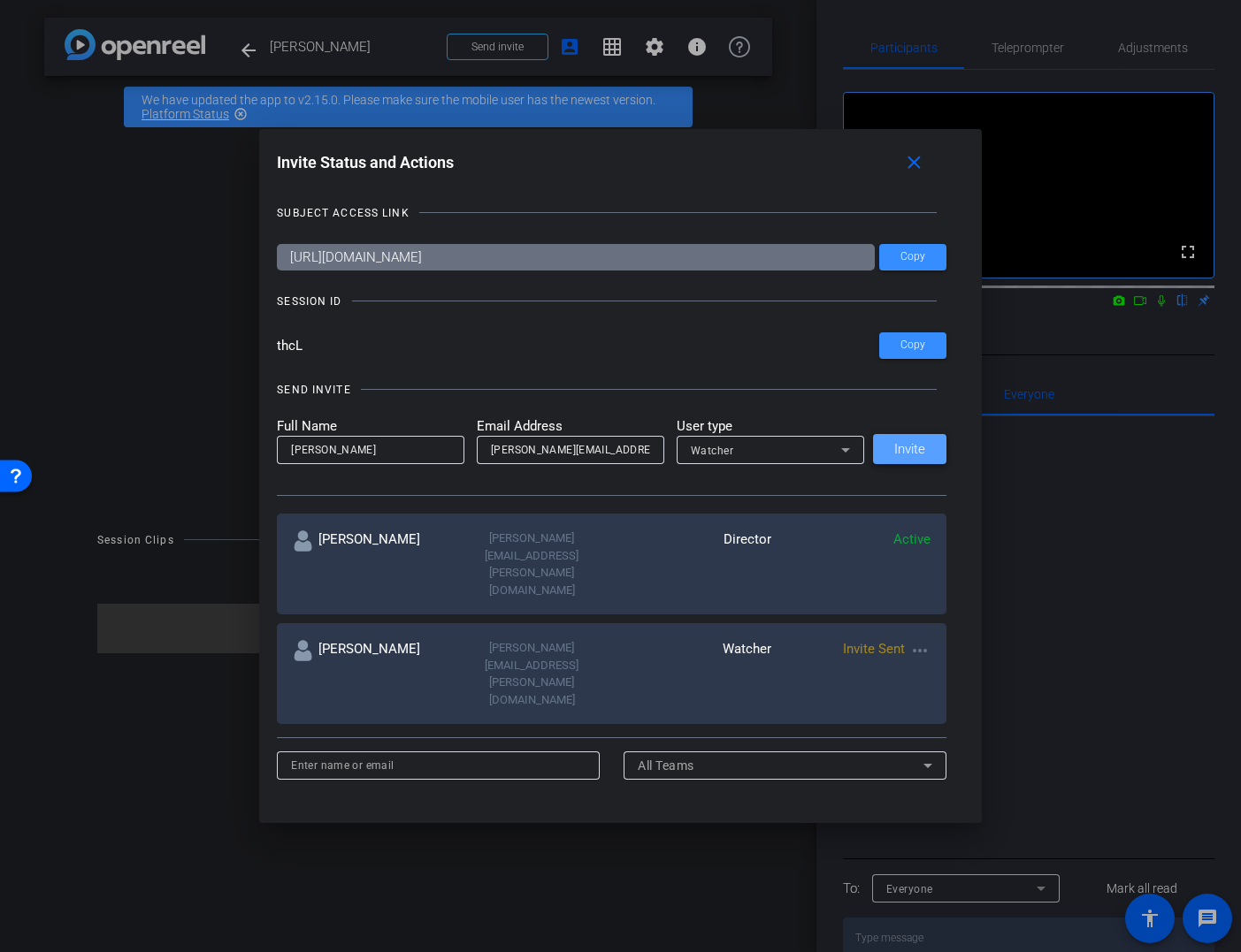
click at [919, 455] on span "Invite" at bounding box center [910, 450] width 31 height 13
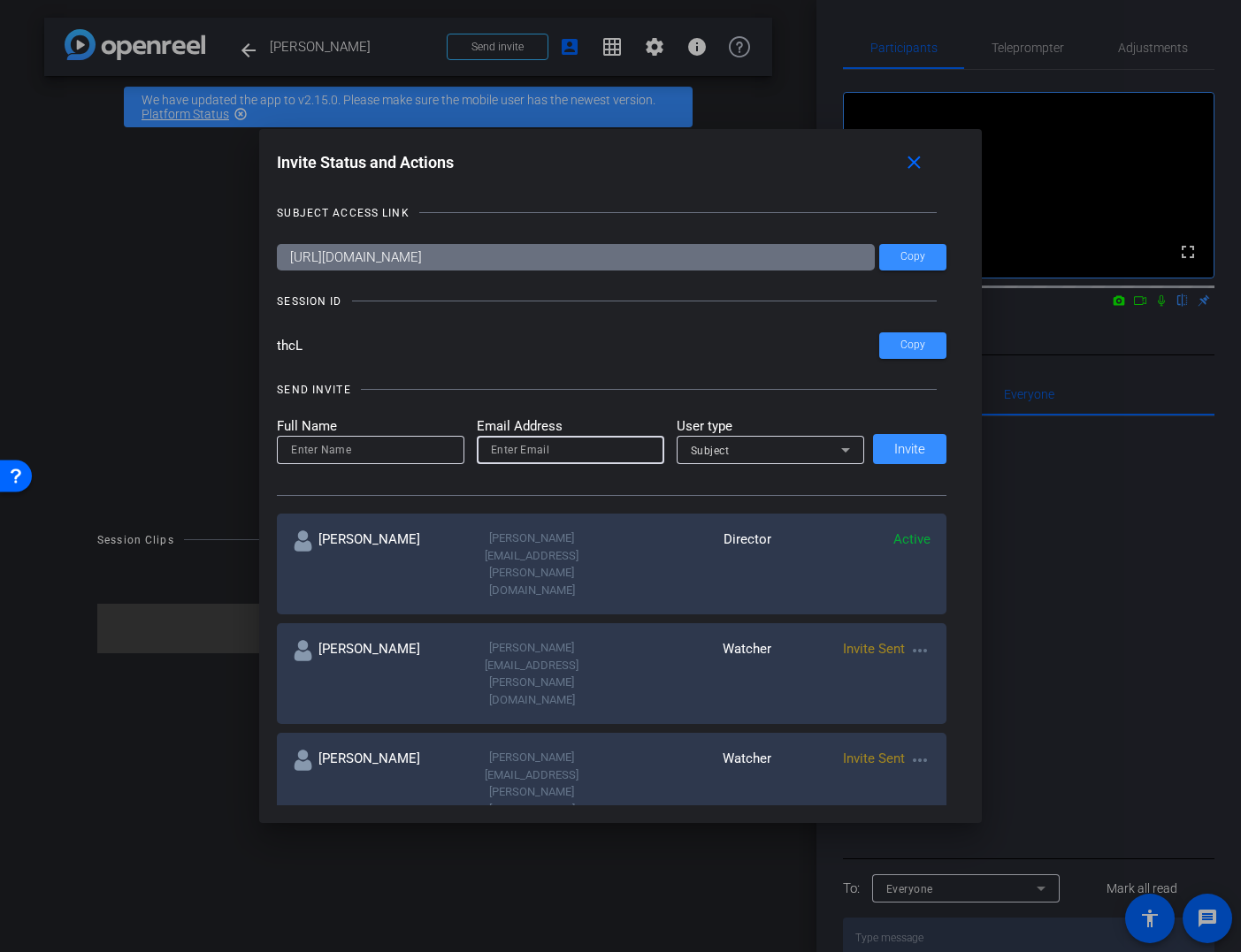
click at [589, 448] on input "email" at bounding box center [571, 450] width 160 height 21
paste input "ty.gowen@lfg.com"
type input "ty.gowen@lfg.com"
click at [387, 452] on input at bounding box center [371, 450] width 160 height 21
paste input "ty.gowen@lfg.com"
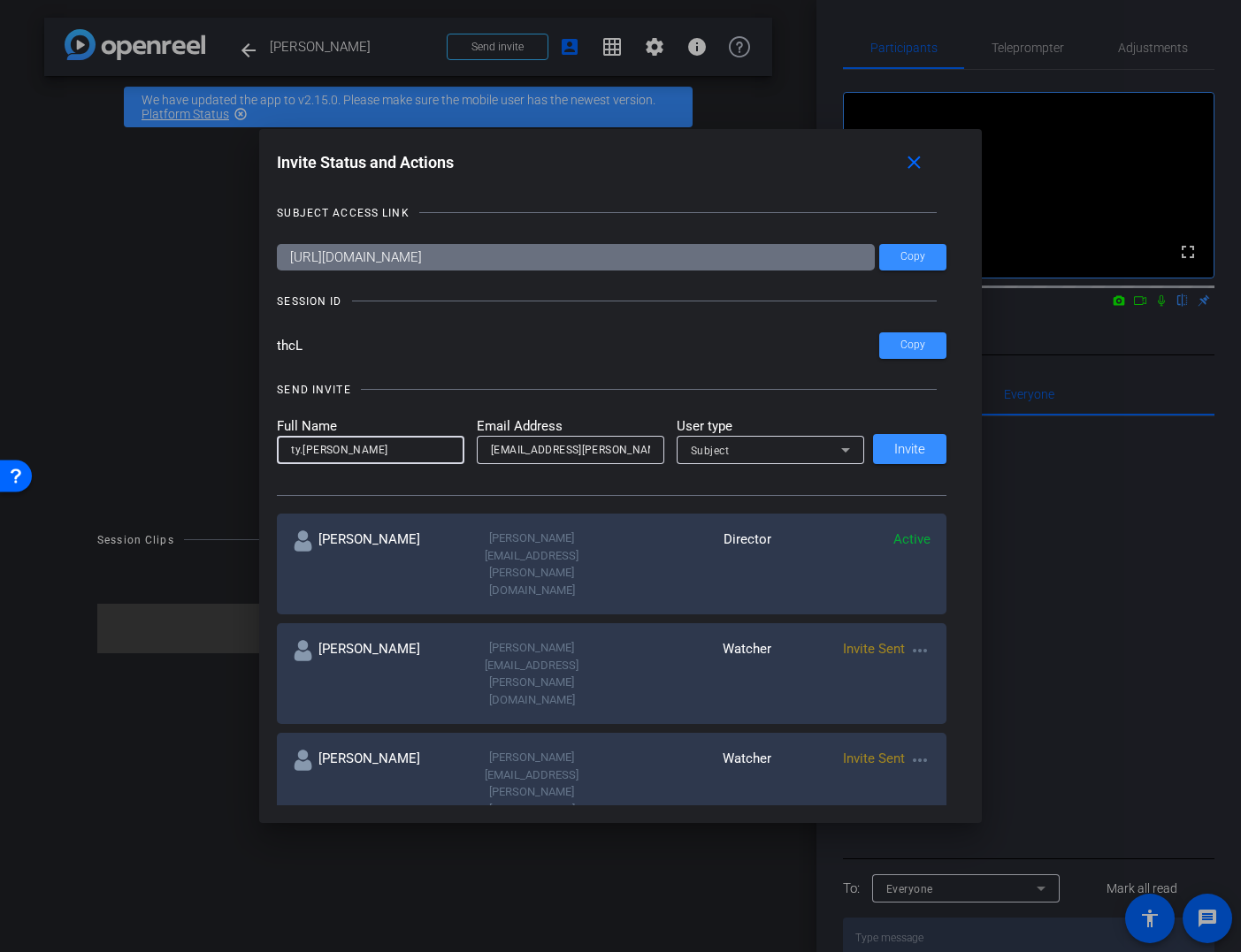
click at [308, 454] on input "ty.gowen" at bounding box center [371, 450] width 160 height 21
drag, startPoint x: 295, startPoint y: 451, endPoint x: 255, endPoint y: 450, distance: 40.0
click at [255, 450] on div "Invite Status and Actions close SUBJECT ACCESS LINK https://capture.openreel.co…" at bounding box center [620, 476] width 1241 height 952
type input "Ty Gowen"
click at [842, 454] on icon at bounding box center [845, 450] width 21 height 21
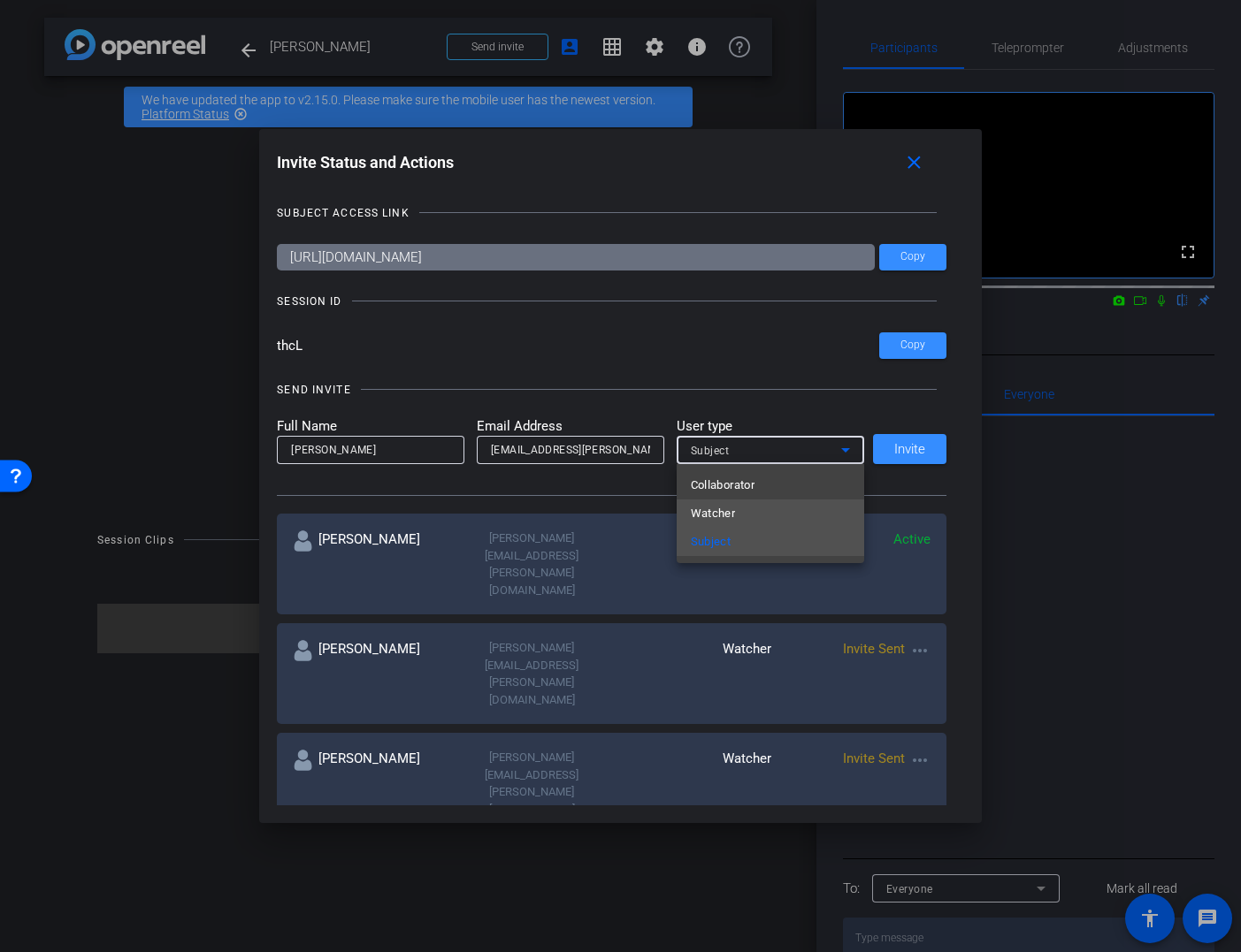
click at [794, 513] on mat-option "Watcher" at bounding box center [770, 513] width 187 height 29
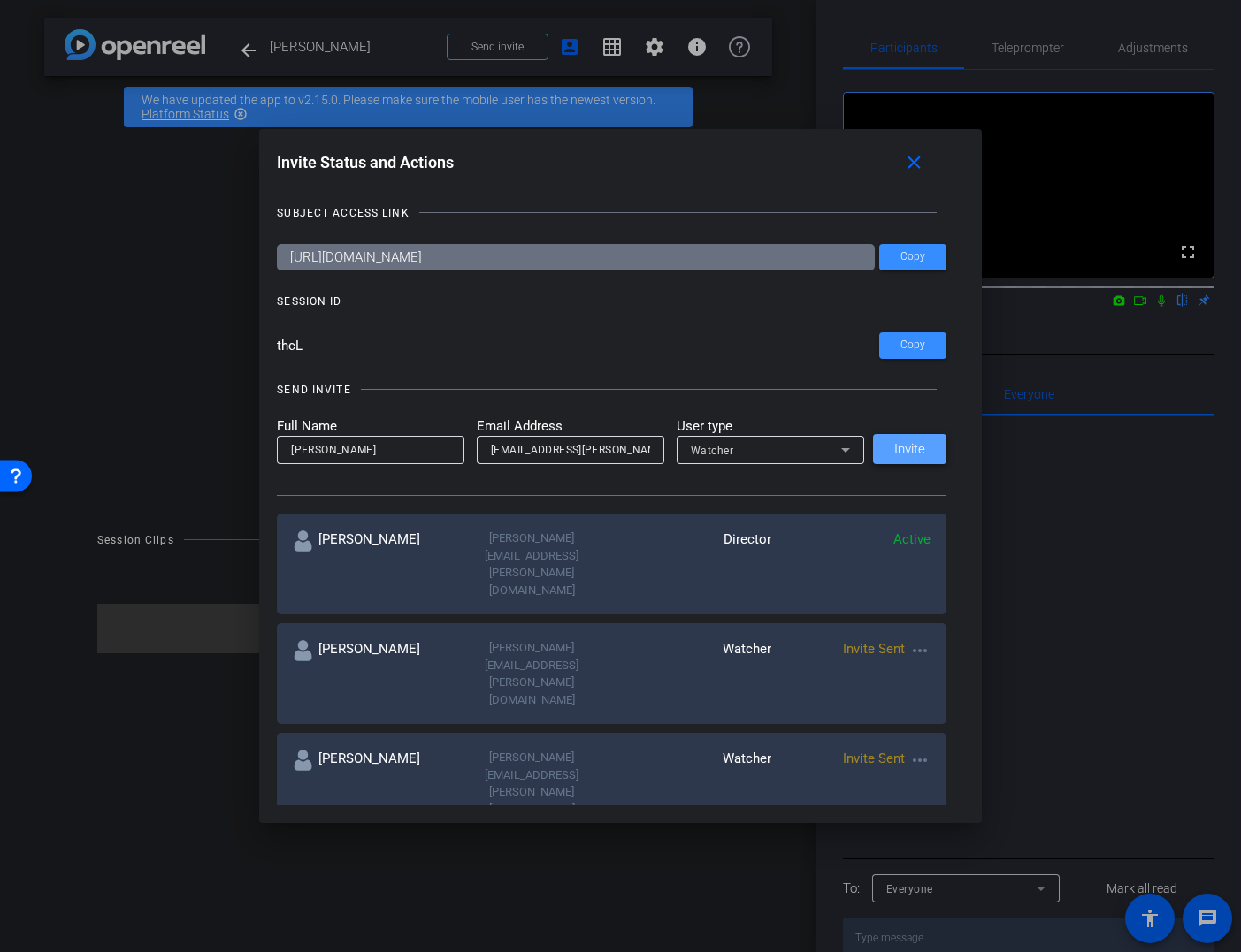
click at [904, 448] on span "Invite" at bounding box center [910, 450] width 31 height 13
click at [908, 161] on mat-icon "close" at bounding box center [915, 163] width 22 height 22
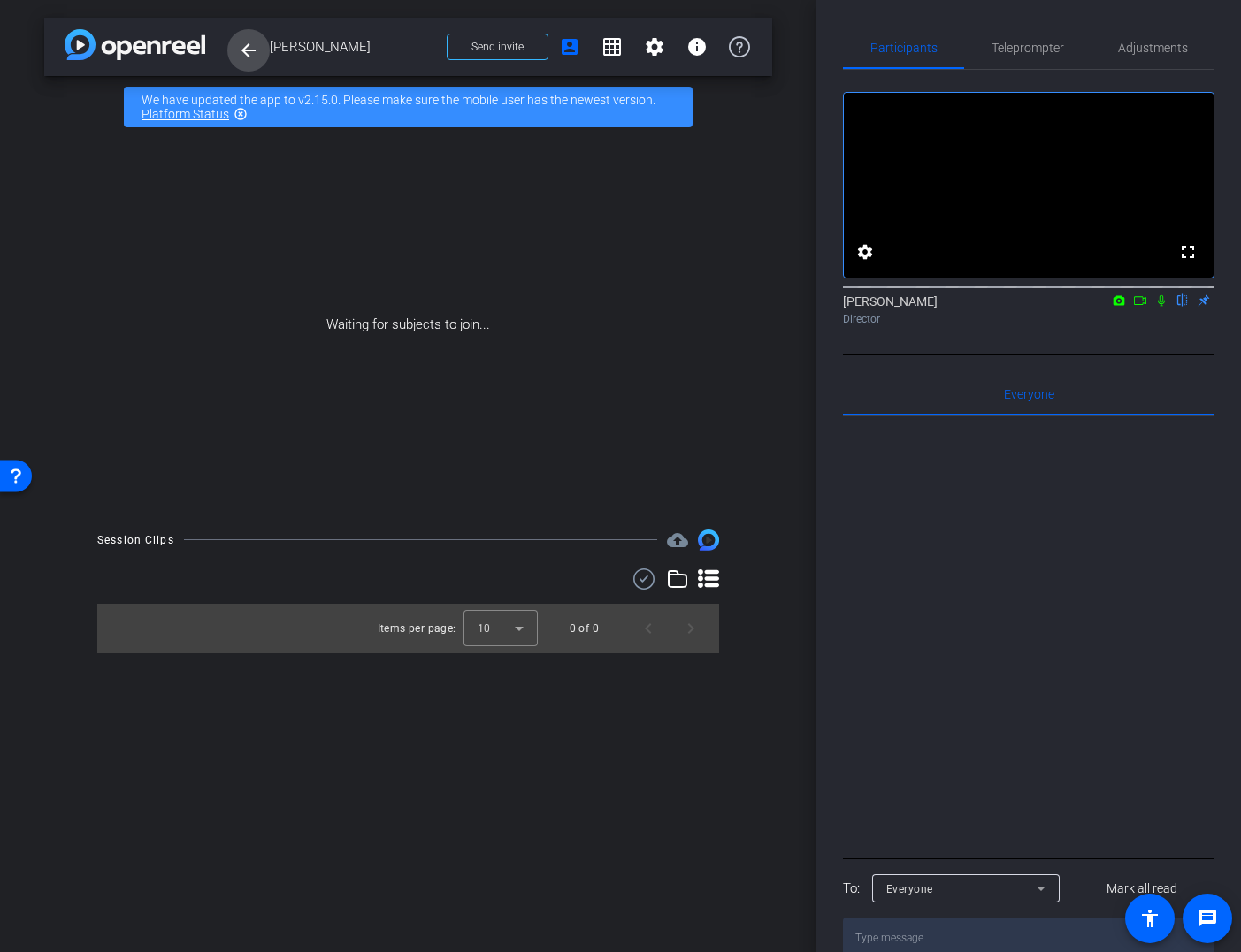
click at [243, 52] on mat-icon "arrow_back" at bounding box center [248, 50] width 21 height 21
